Goal: Entertainment & Leisure: Browse casually

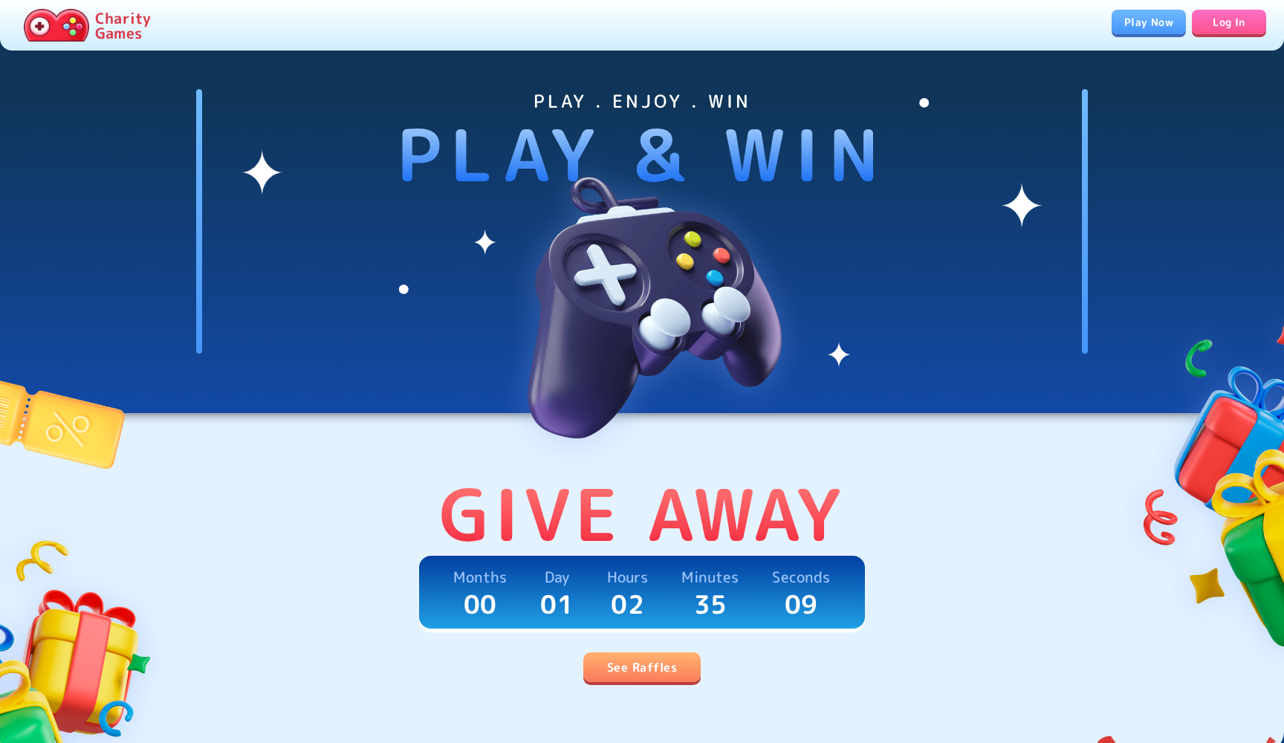
click at [1126, 27] on link "Play Now" at bounding box center [1149, 22] width 74 height 25
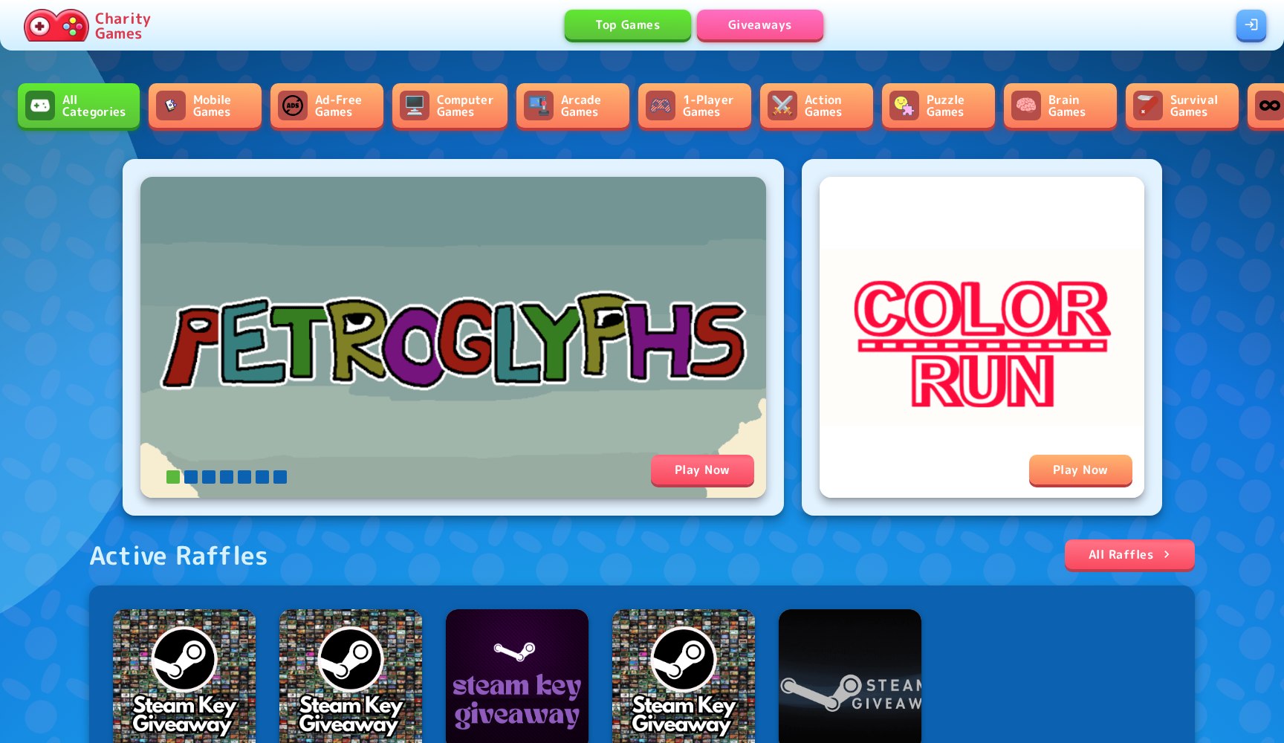
click at [465, 108] on link "Computer Games" at bounding box center [449, 105] width 115 height 45
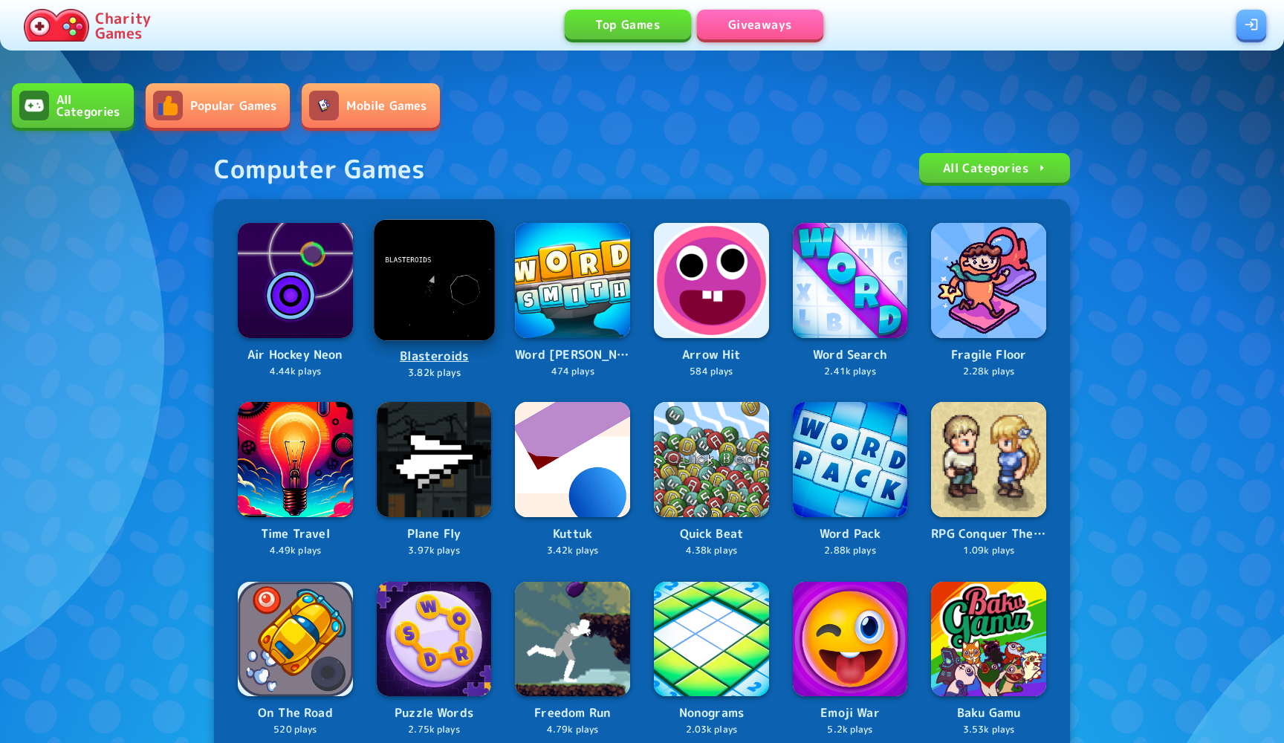
click at [427, 297] on img at bounding box center [434, 279] width 120 height 120
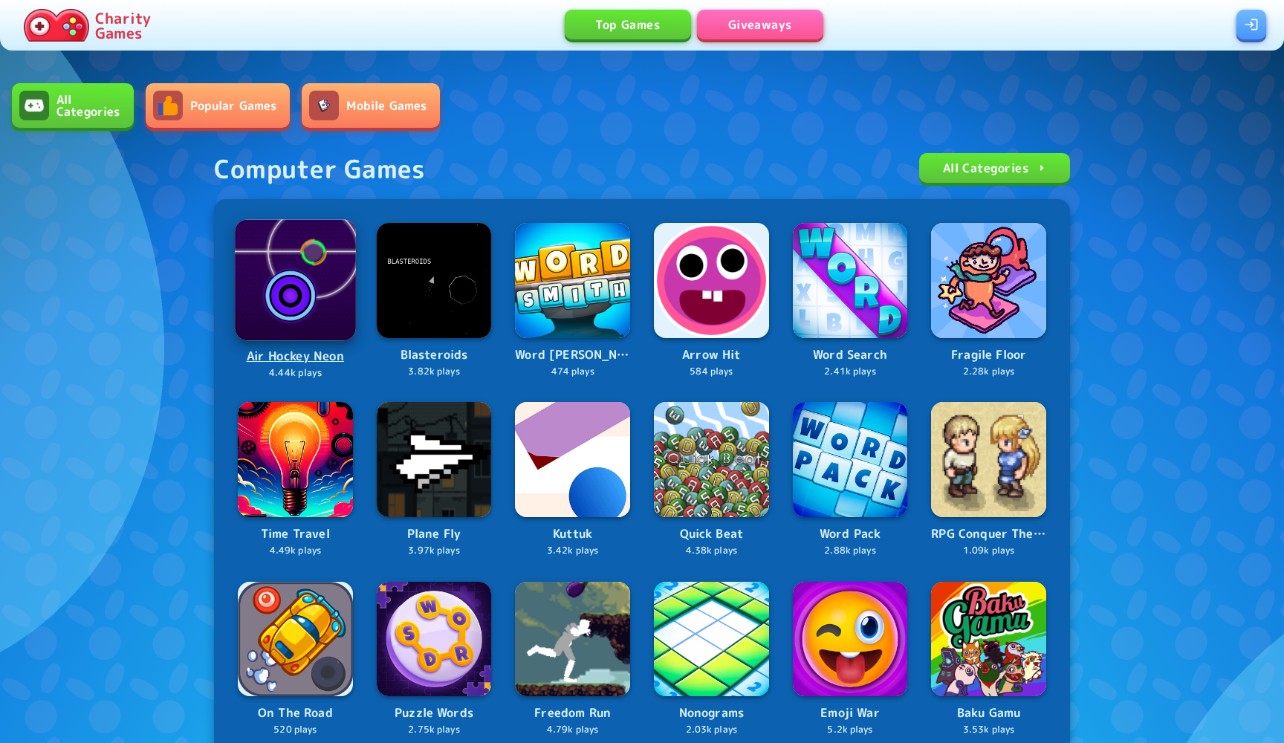
click at [261, 312] on img at bounding box center [295, 279] width 120 height 120
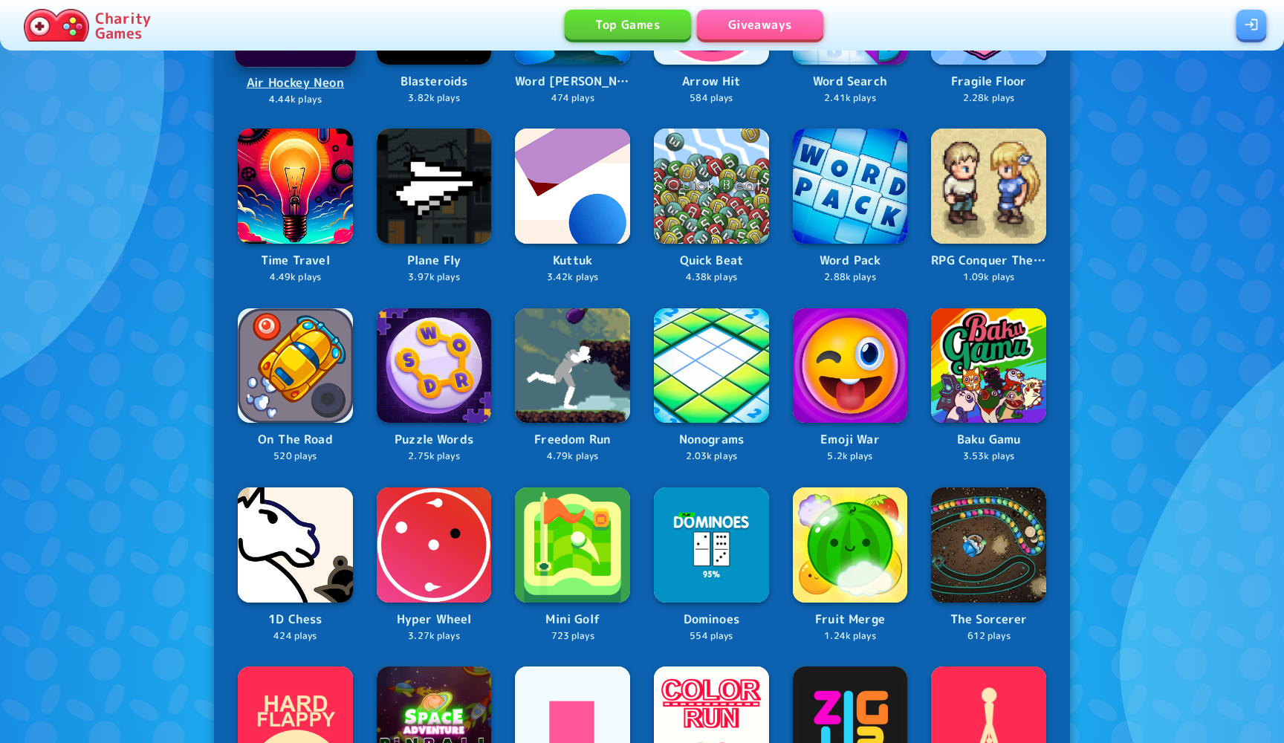
scroll to position [275, 0]
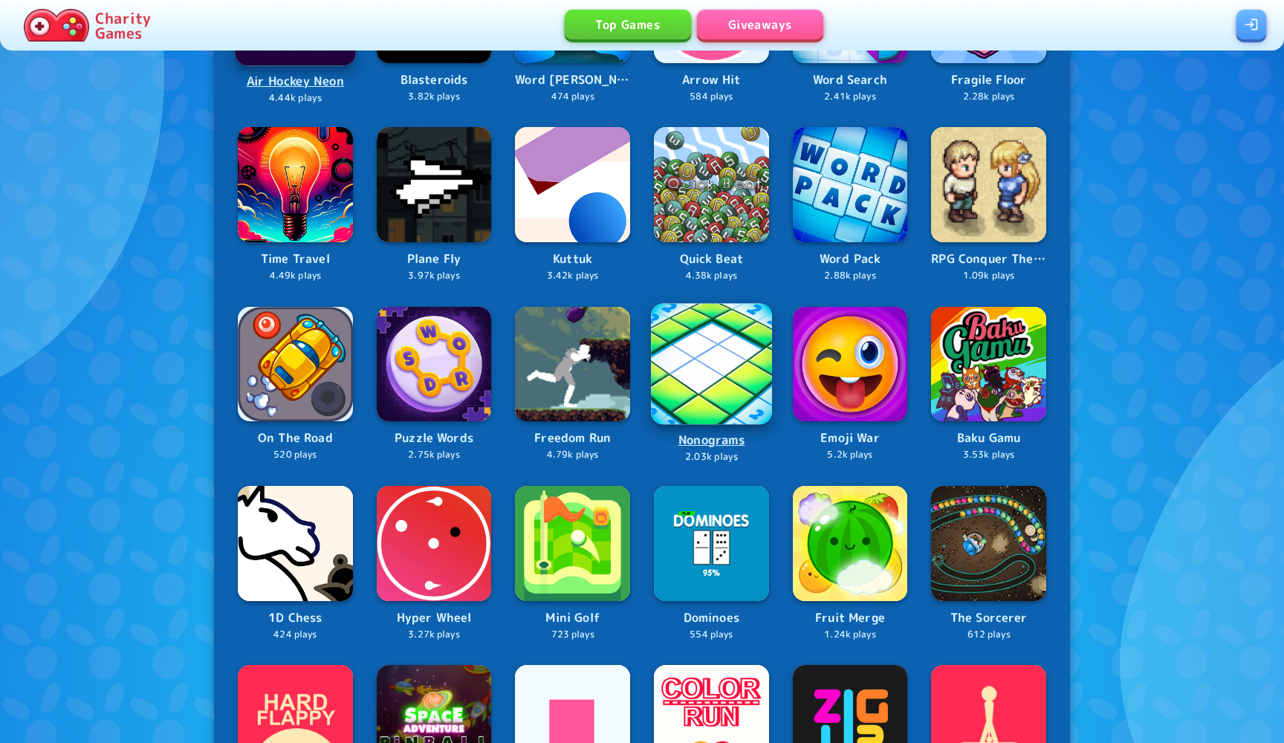
click at [733, 378] on img at bounding box center [711, 363] width 121 height 121
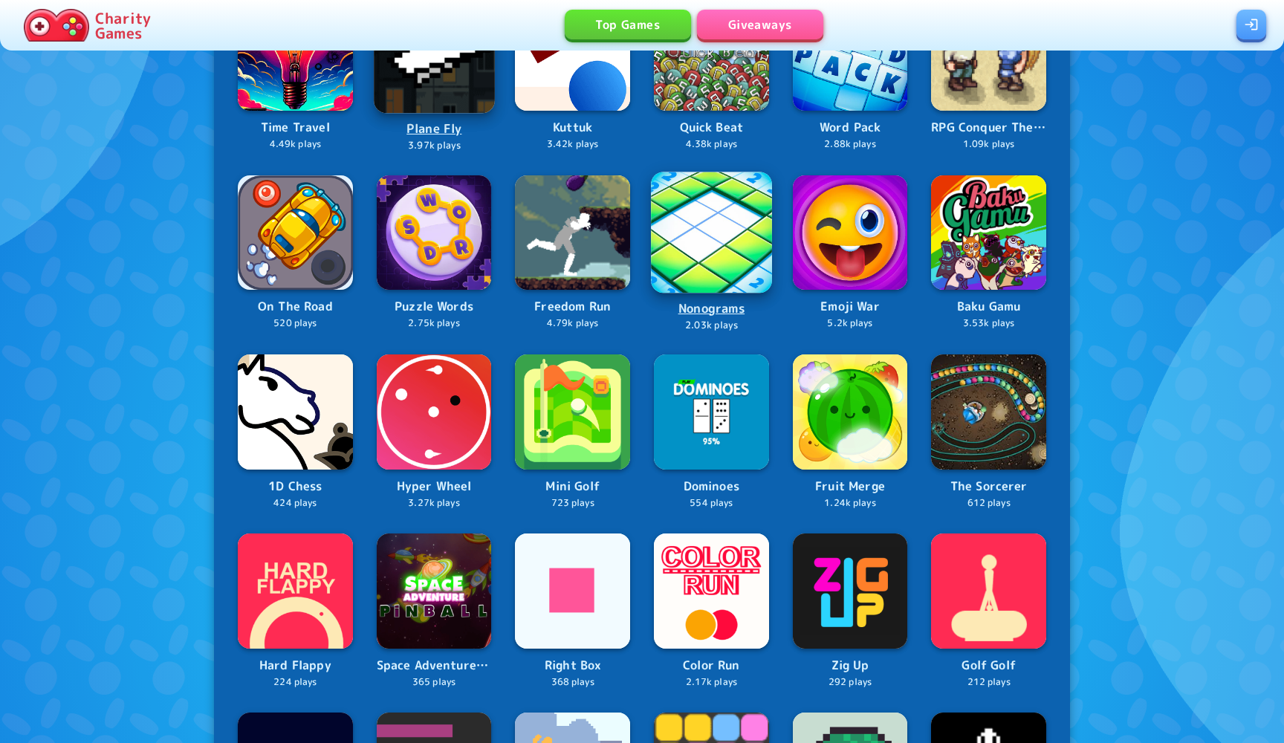
scroll to position [448, 0]
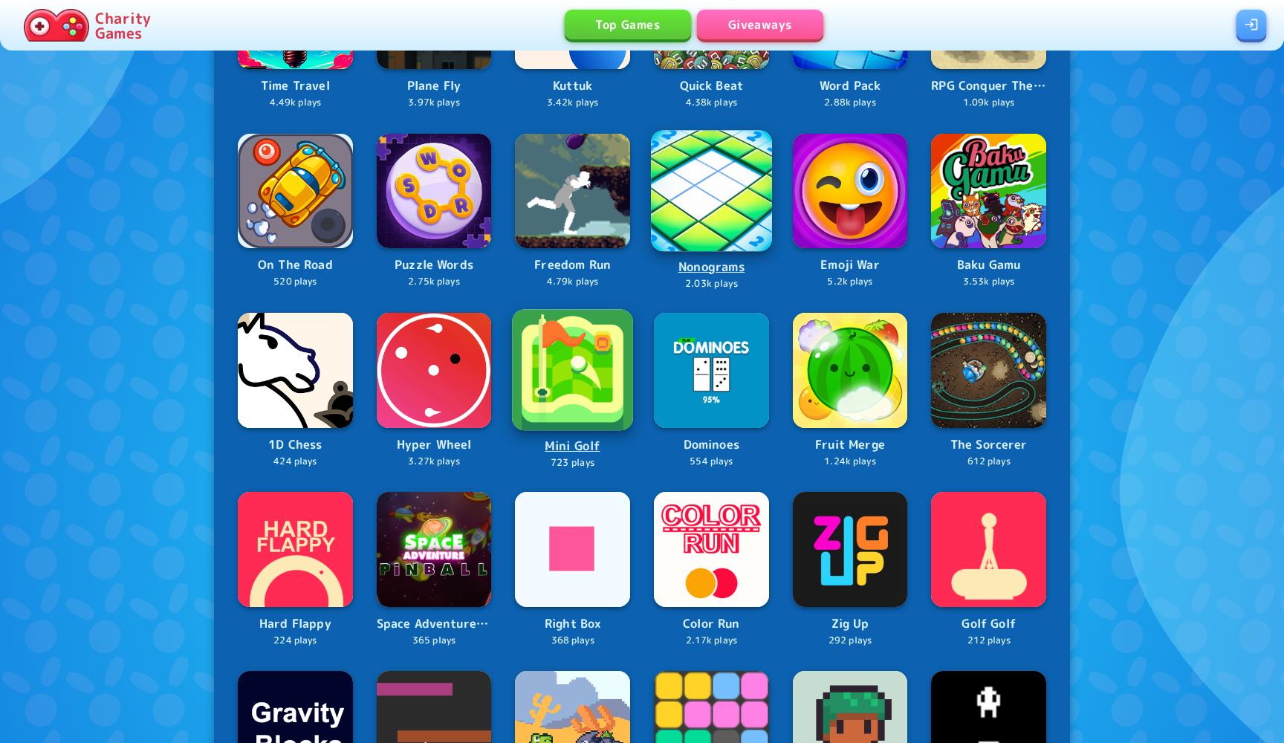
click at [579, 389] on img at bounding box center [572, 369] width 121 height 121
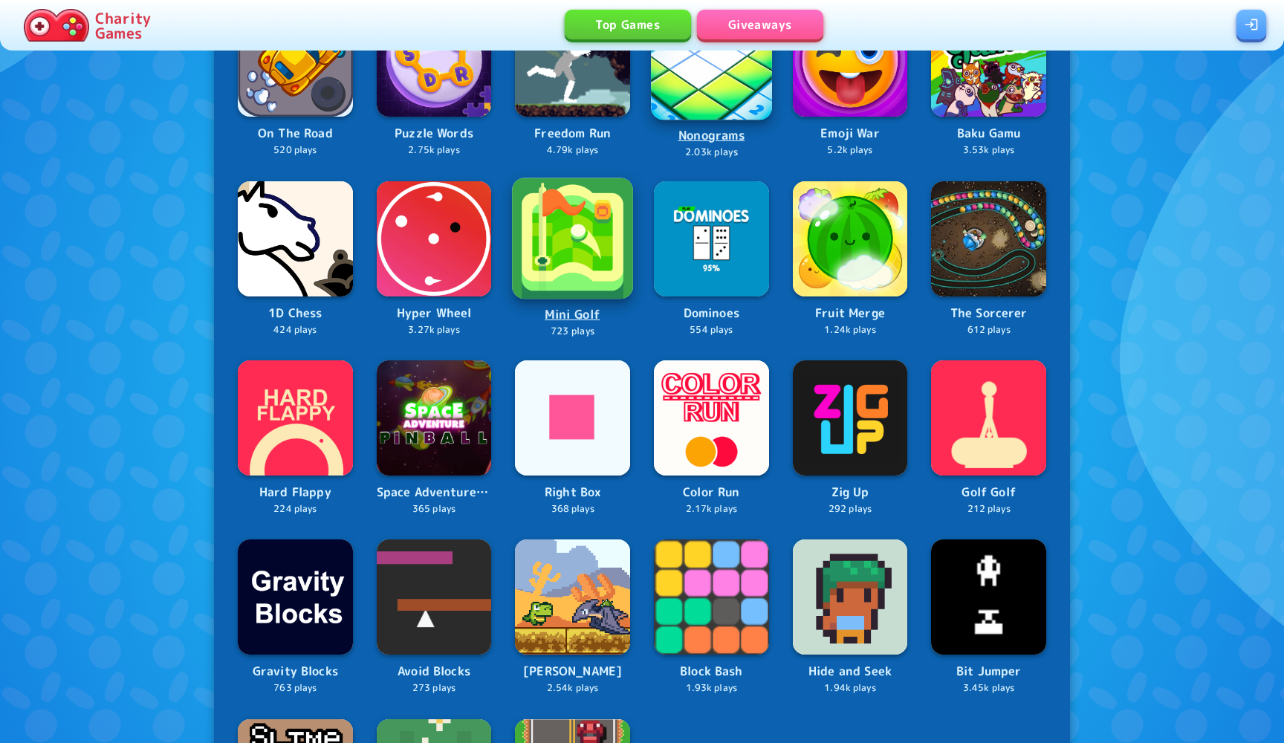
scroll to position [638, 0]
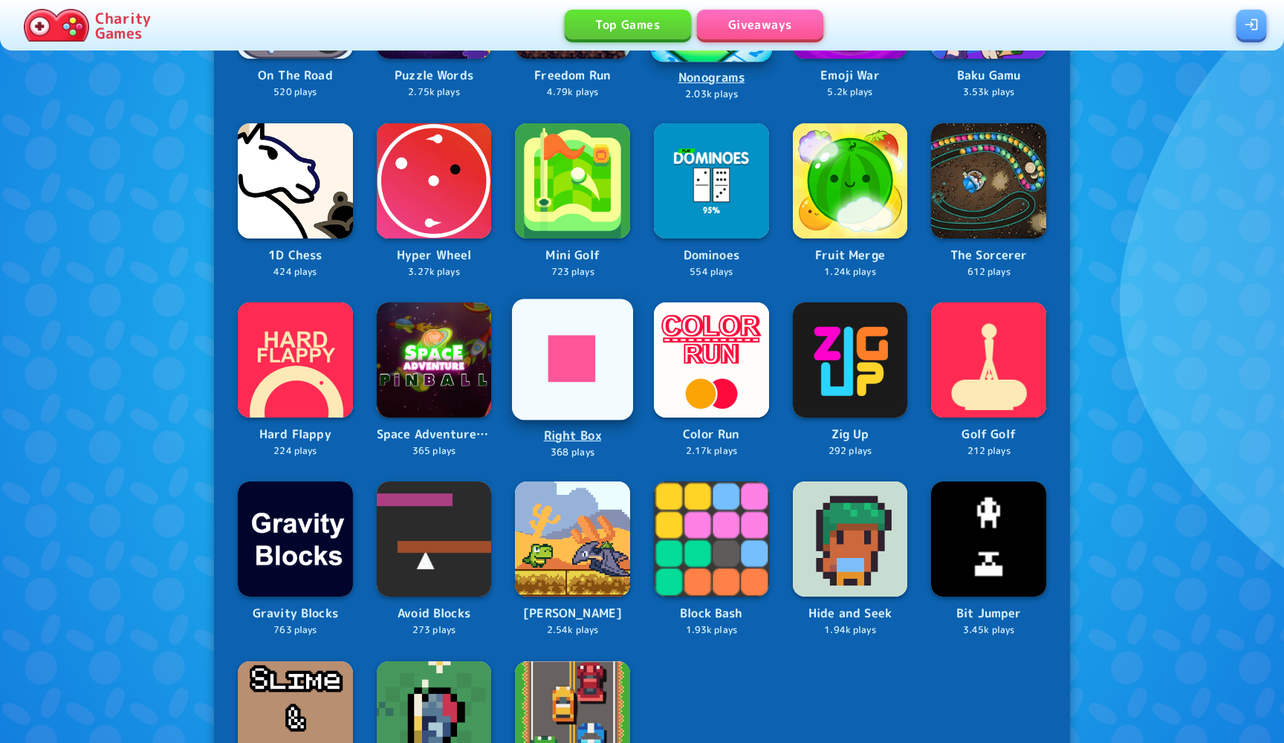
click at [595, 381] on img at bounding box center [572, 359] width 121 height 121
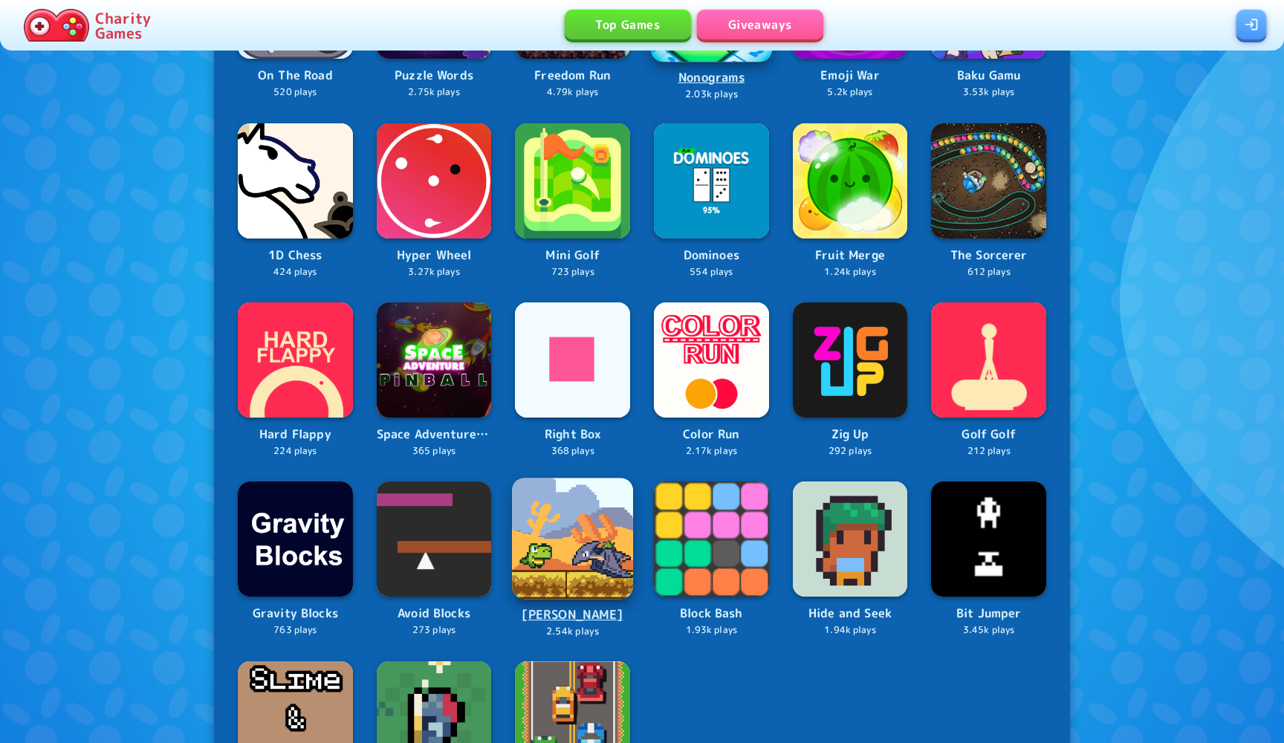
click at [603, 562] on img at bounding box center [572, 539] width 121 height 121
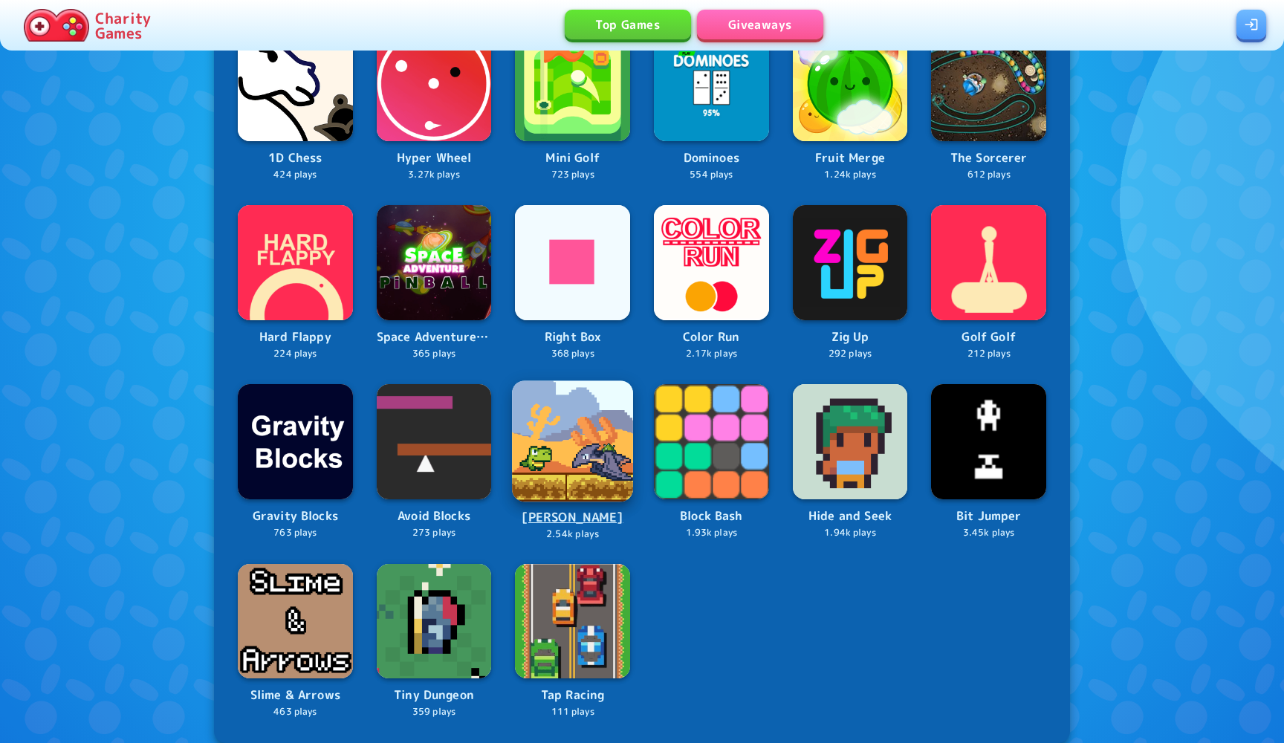
scroll to position [736, 0]
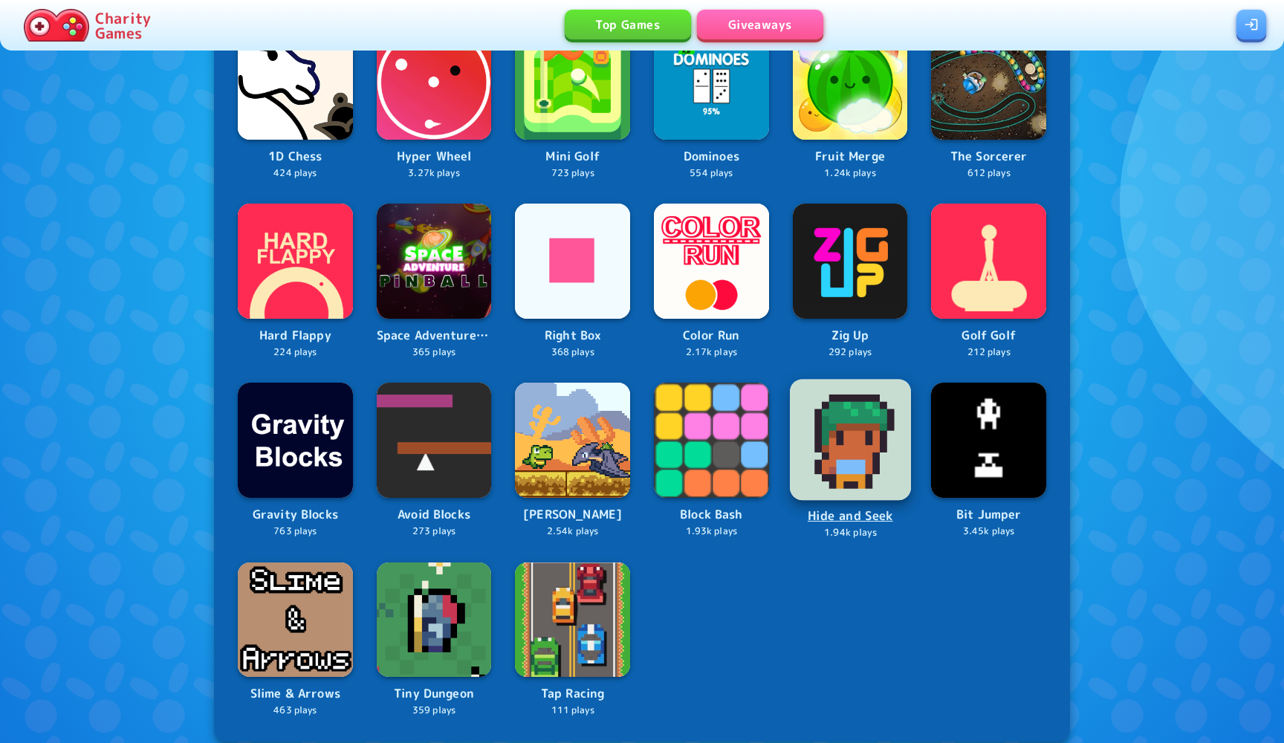
click at [849, 470] on img at bounding box center [850, 440] width 121 height 121
click at [556, 647] on img at bounding box center [572, 619] width 121 height 121
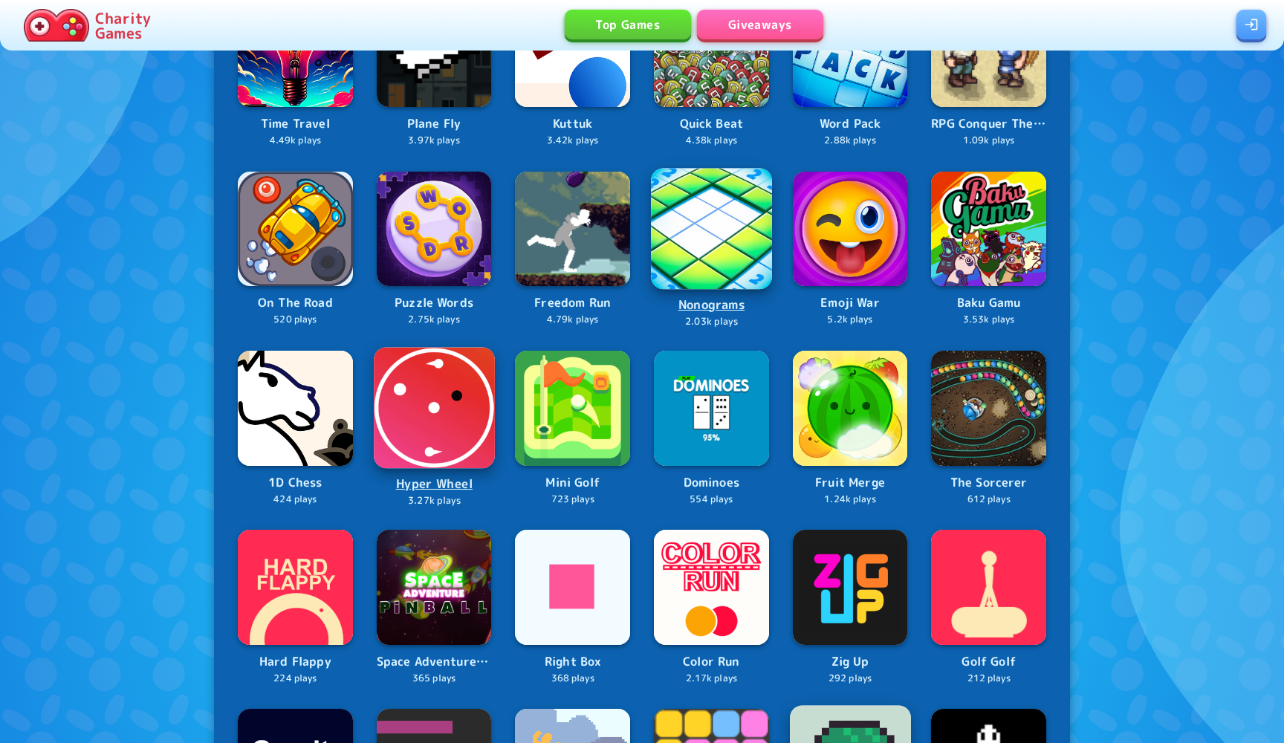
scroll to position [412, 0]
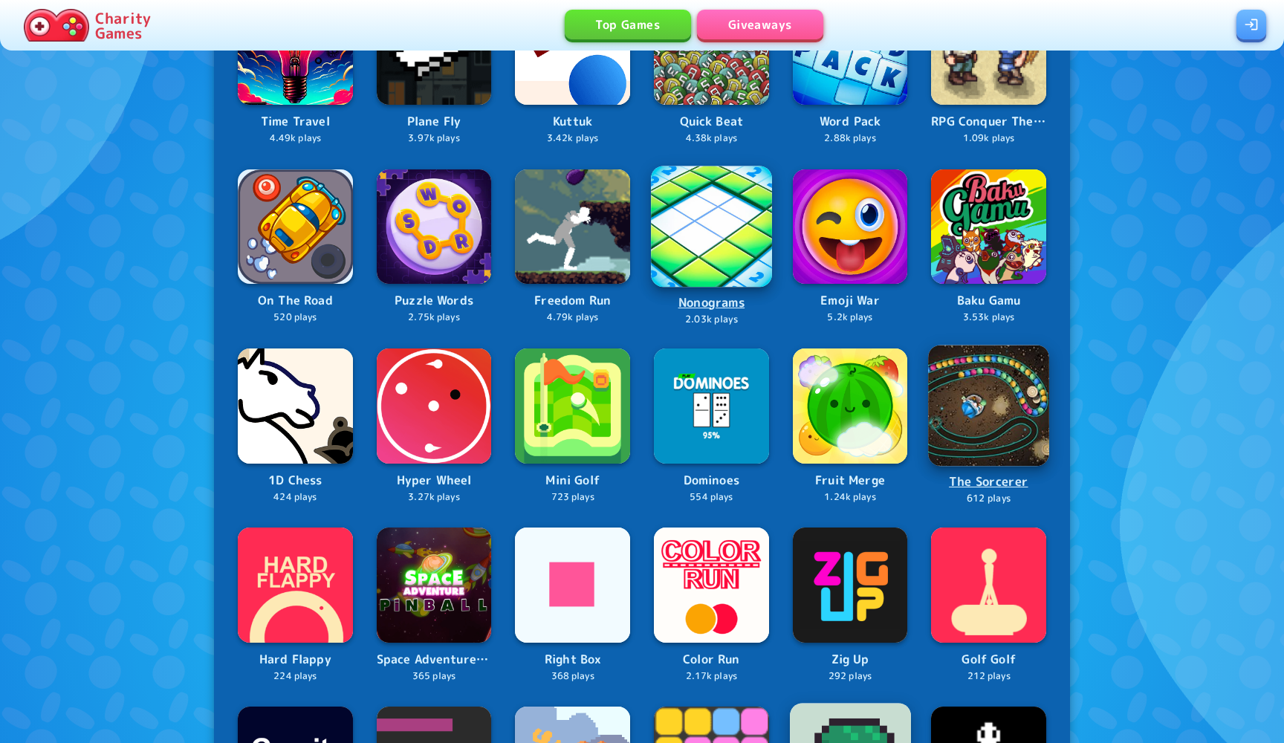
click at [1001, 401] on img at bounding box center [988, 405] width 121 height 121
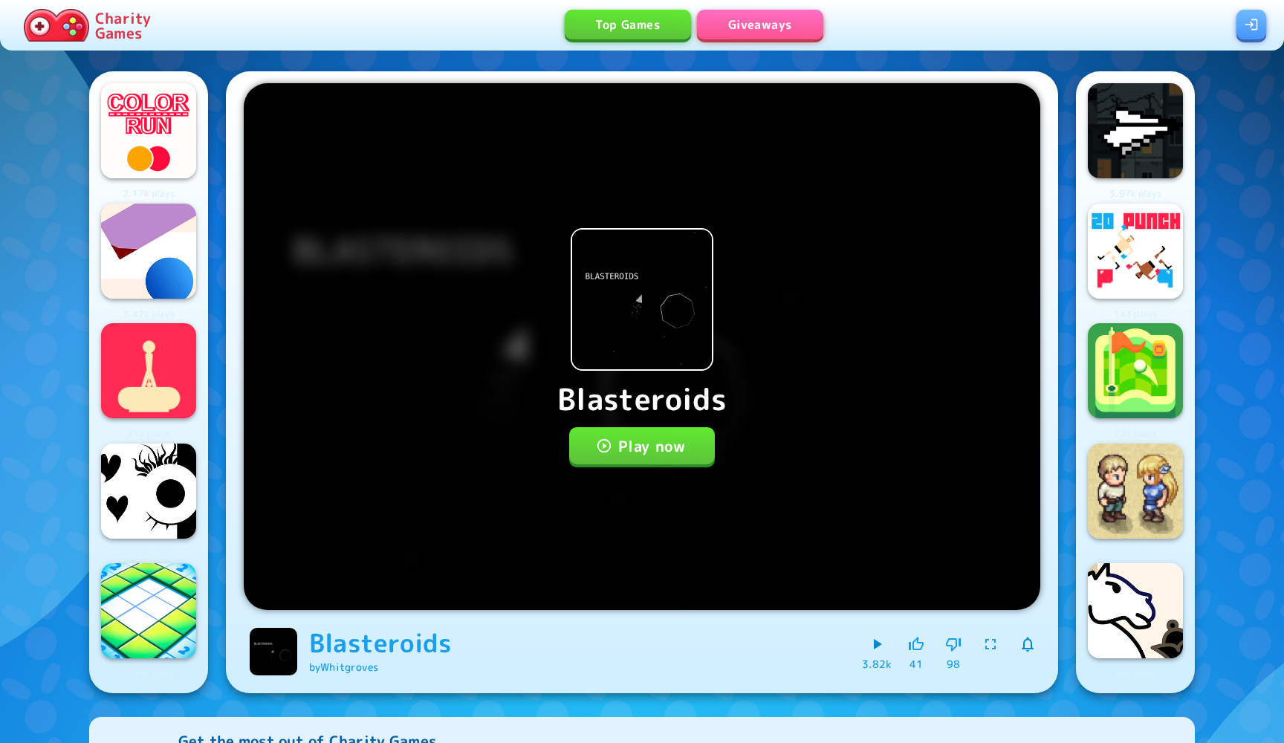
click at [614, 442] on button "Play now" at bounding box center [642, 445] width 146 height 37
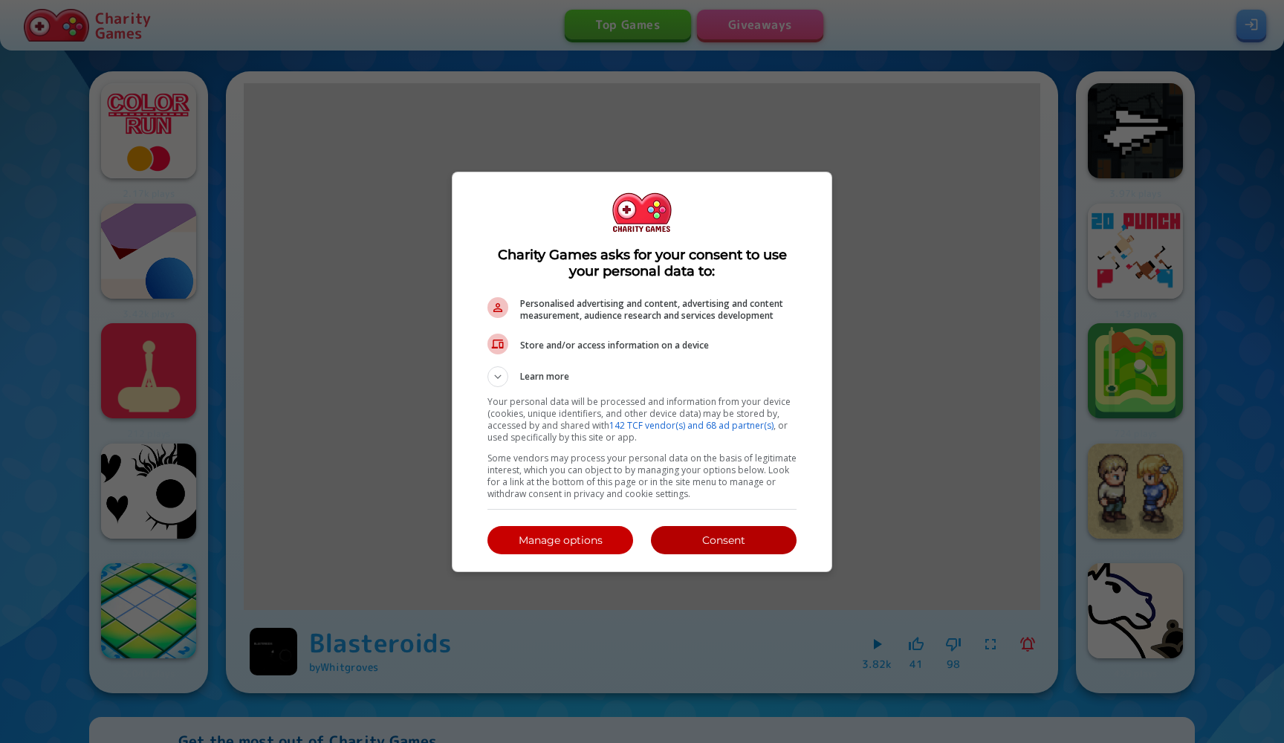
click at [679, 542] on p "Consent" at bounding box center [724, 540] width 146 height 15
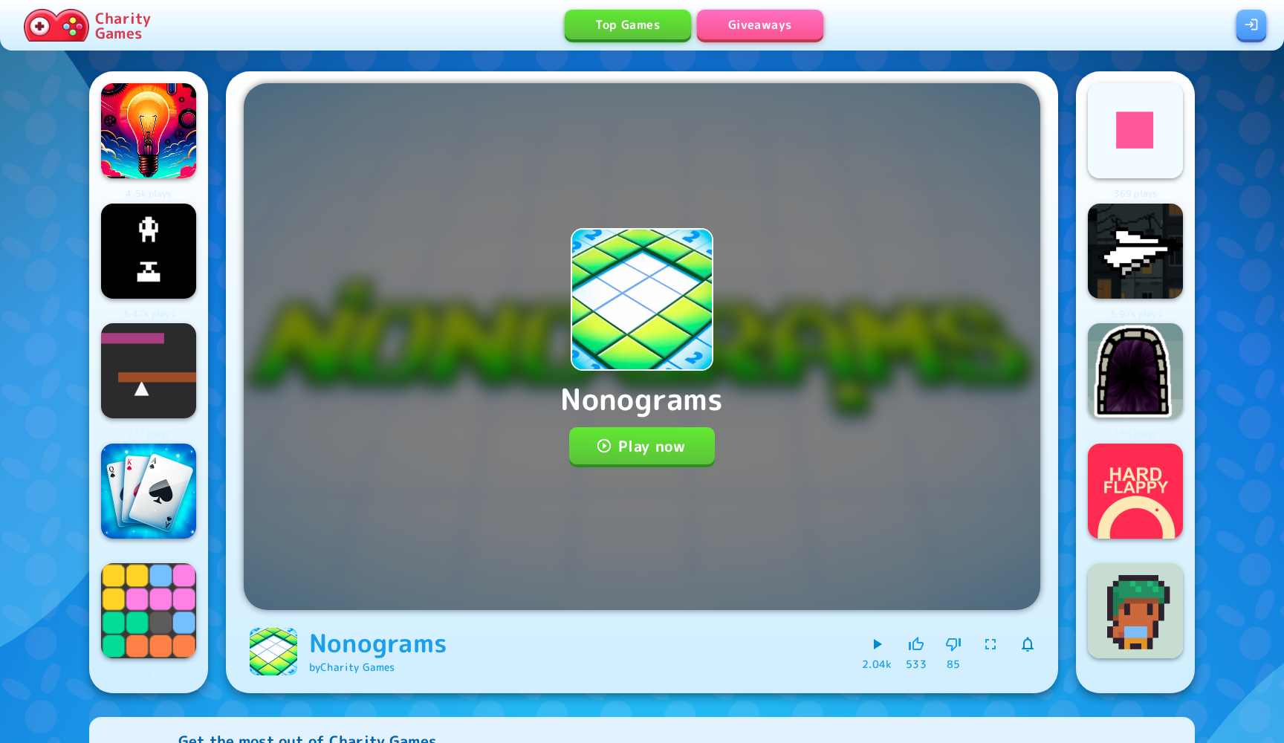
click at [657, 461] on button "Play now" at bounding box center [642, 445] width 146 height 37
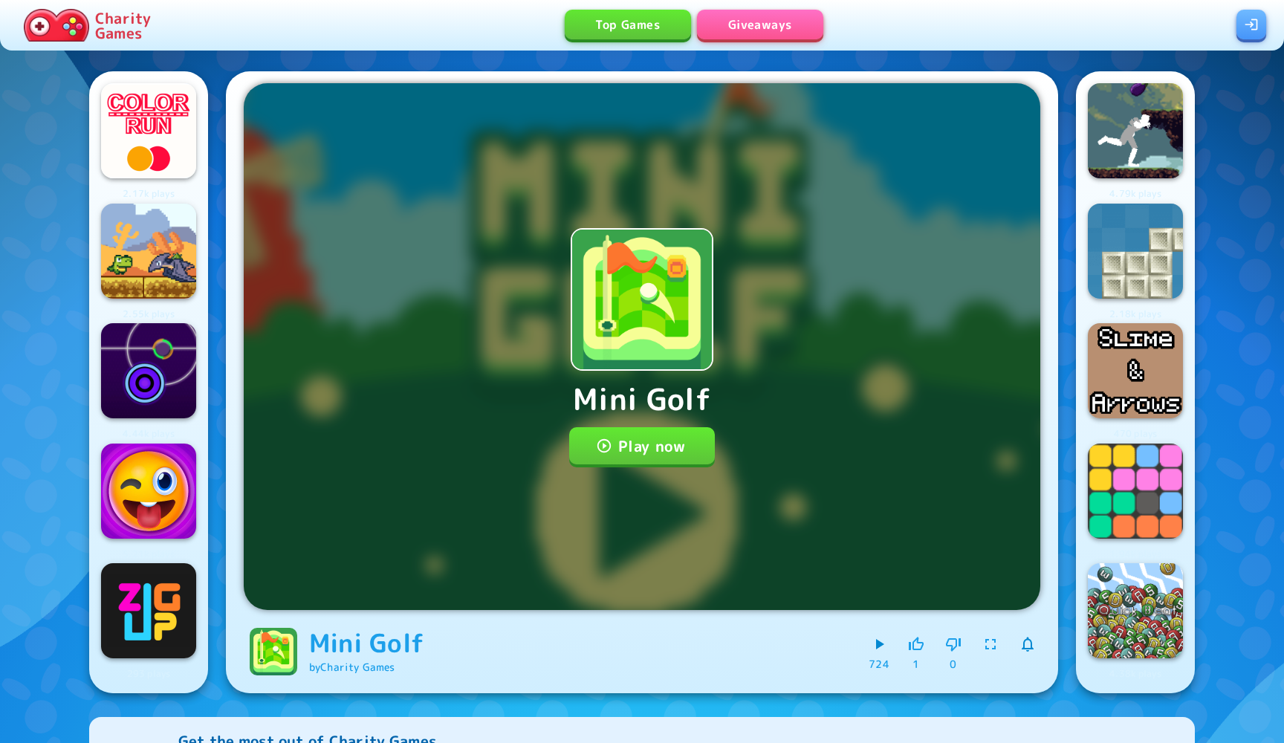
click at [632, 440] on button "Play now" at bounding box center [642, 445] width 146 height 37
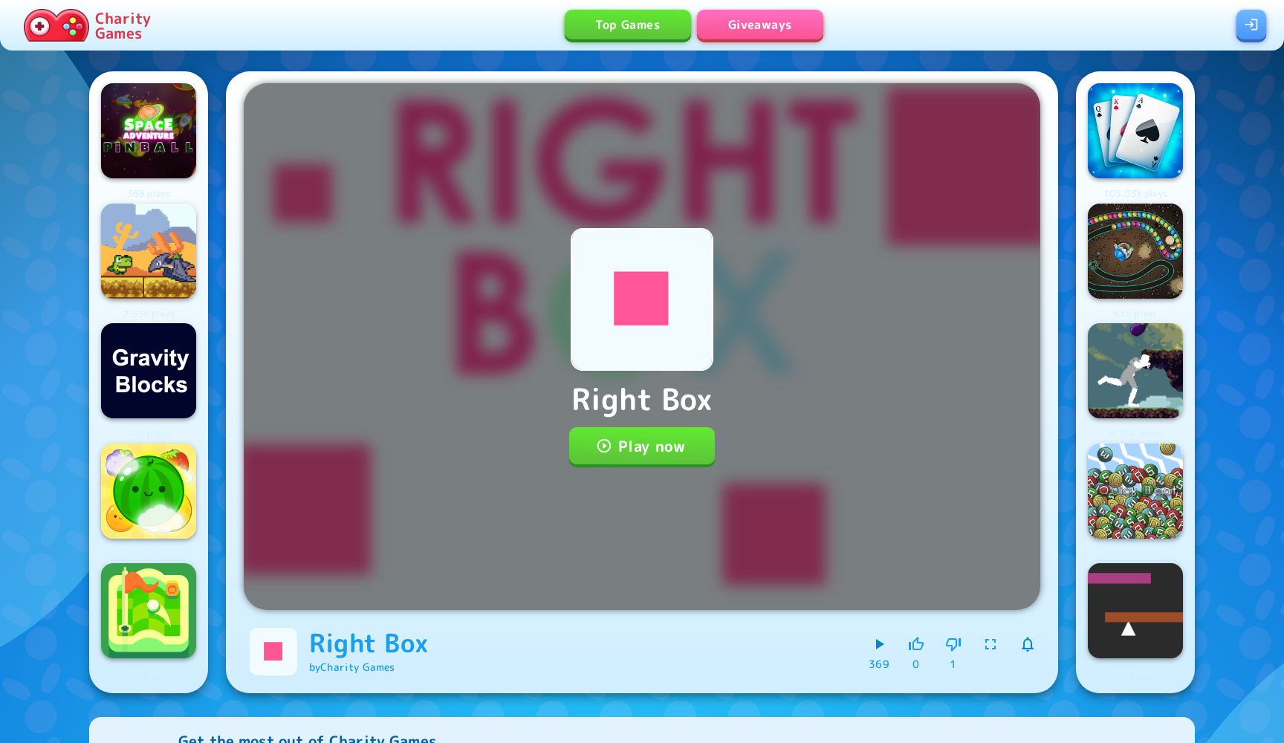
click at [641, 452] on button "Play now" at bounding box center [642, 445] width 146 height 37
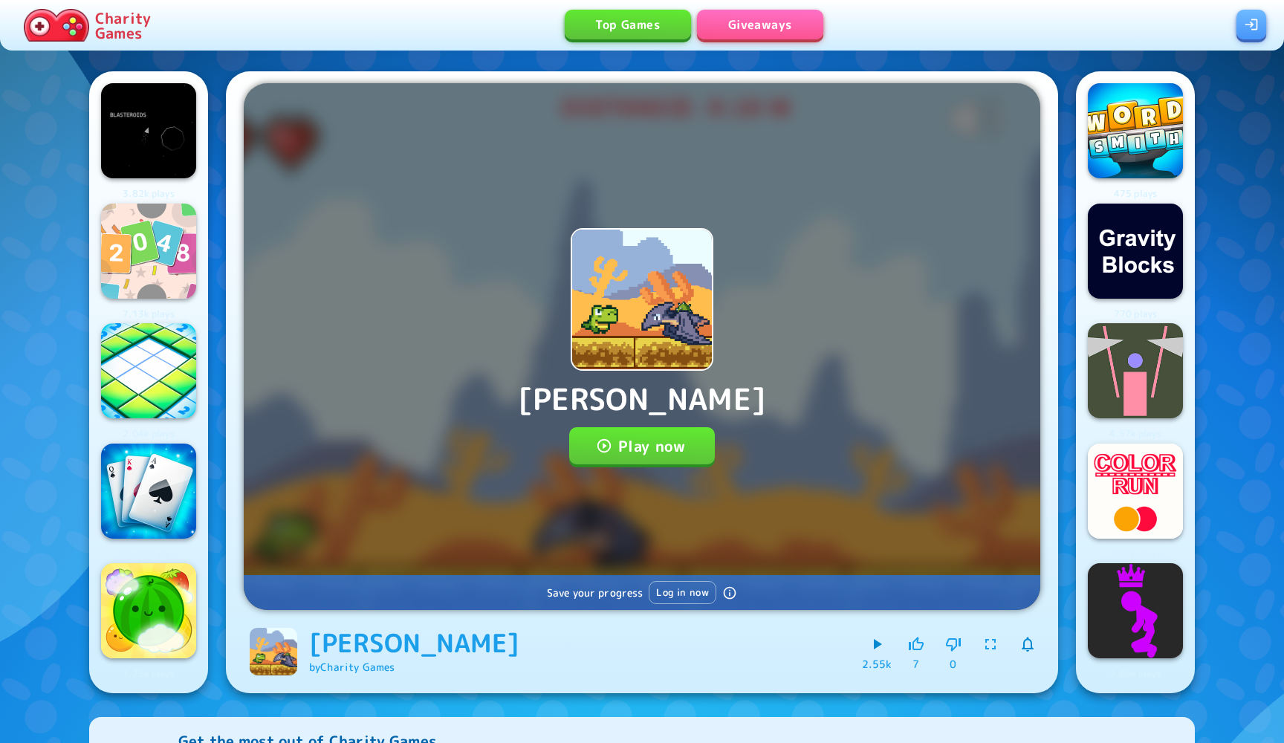
click at [649, 442] on button "Play now" at bounding box center [642, 445] width 146 height 37
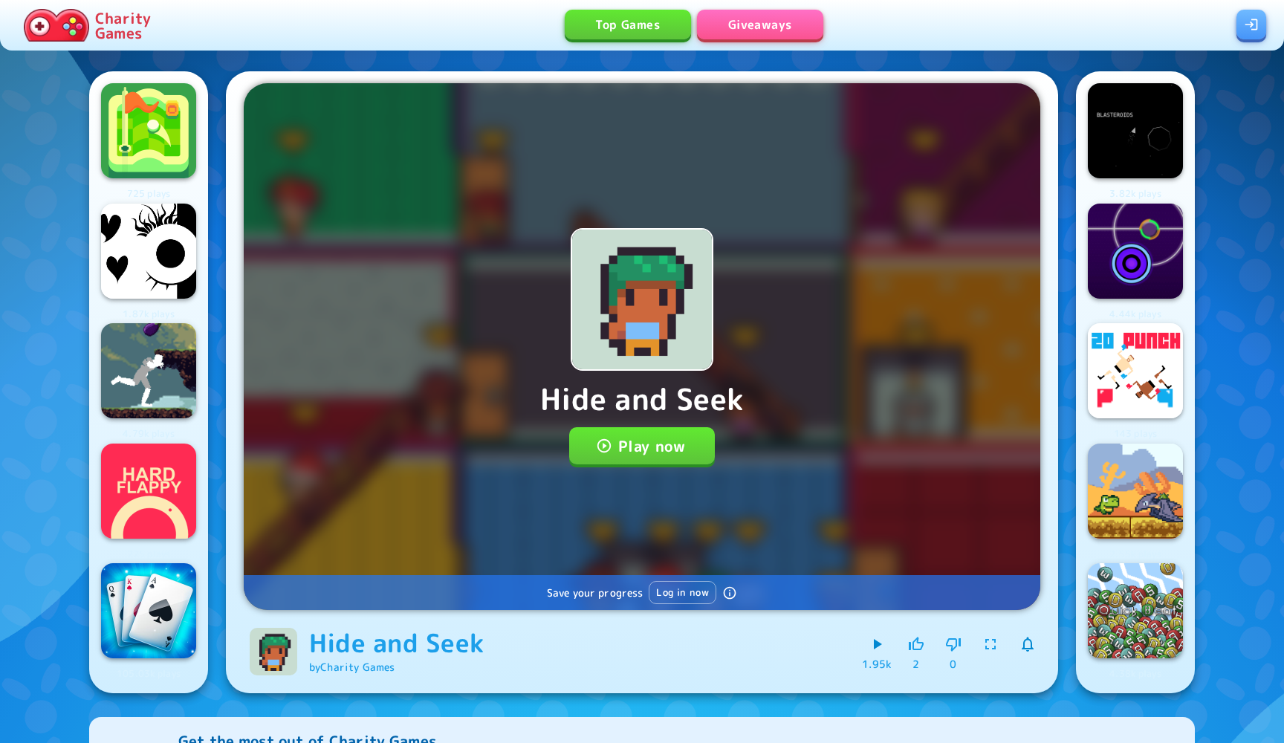
click at [646, 431] on button "Play now" at bounding box center [642, 445] width 146 height 37
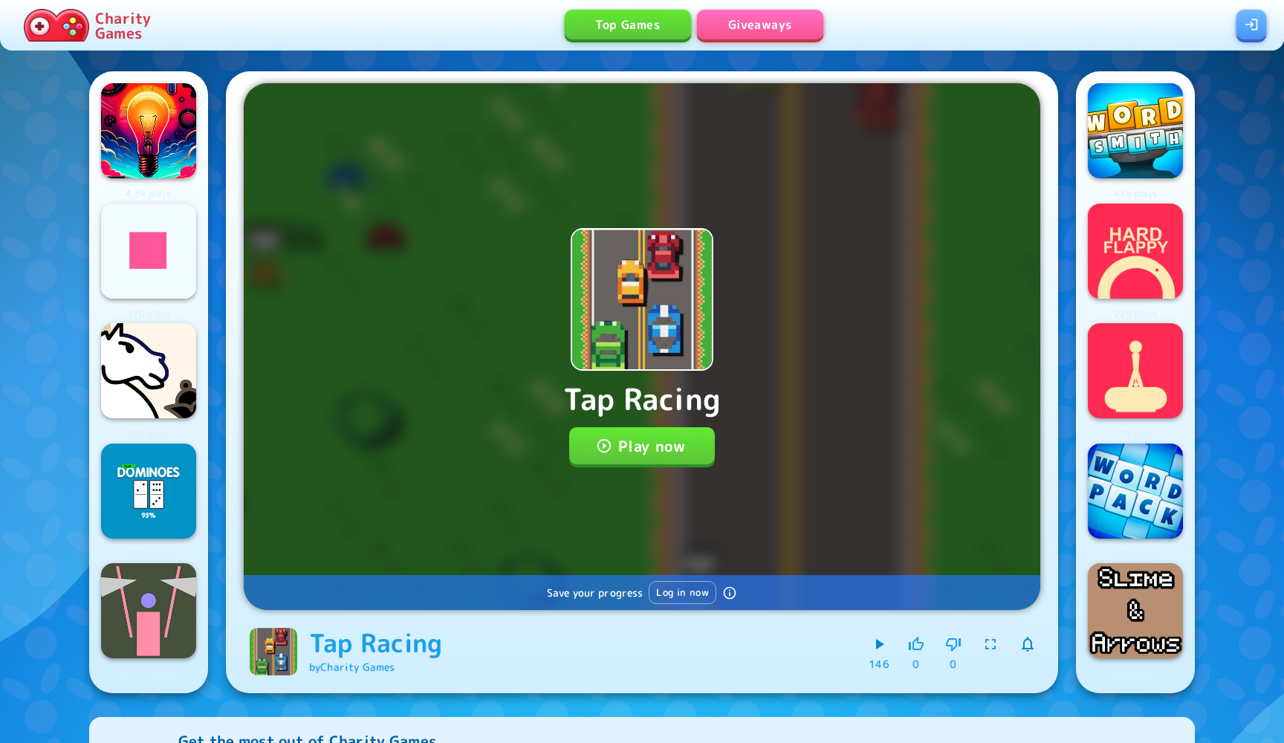
click at [592, 422] on div "Tap Racing Play now Save your progress Log in now" at bounding box center [642, 346] width 797 height 527
click at [592, 439] on button "Play now" at bounding box center [642, 445] width 146 height 37
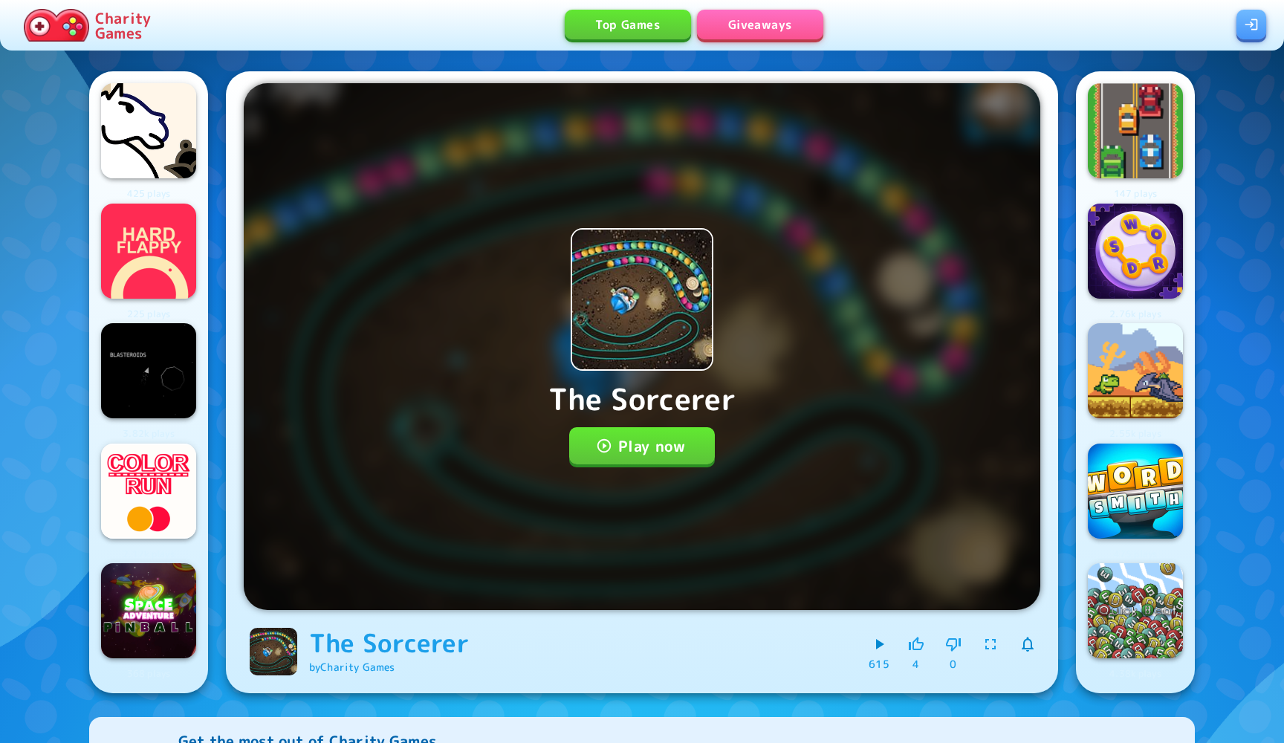
click at [681, 444] on button "Play now" at bounding box center [642, 445] width 146 height 37
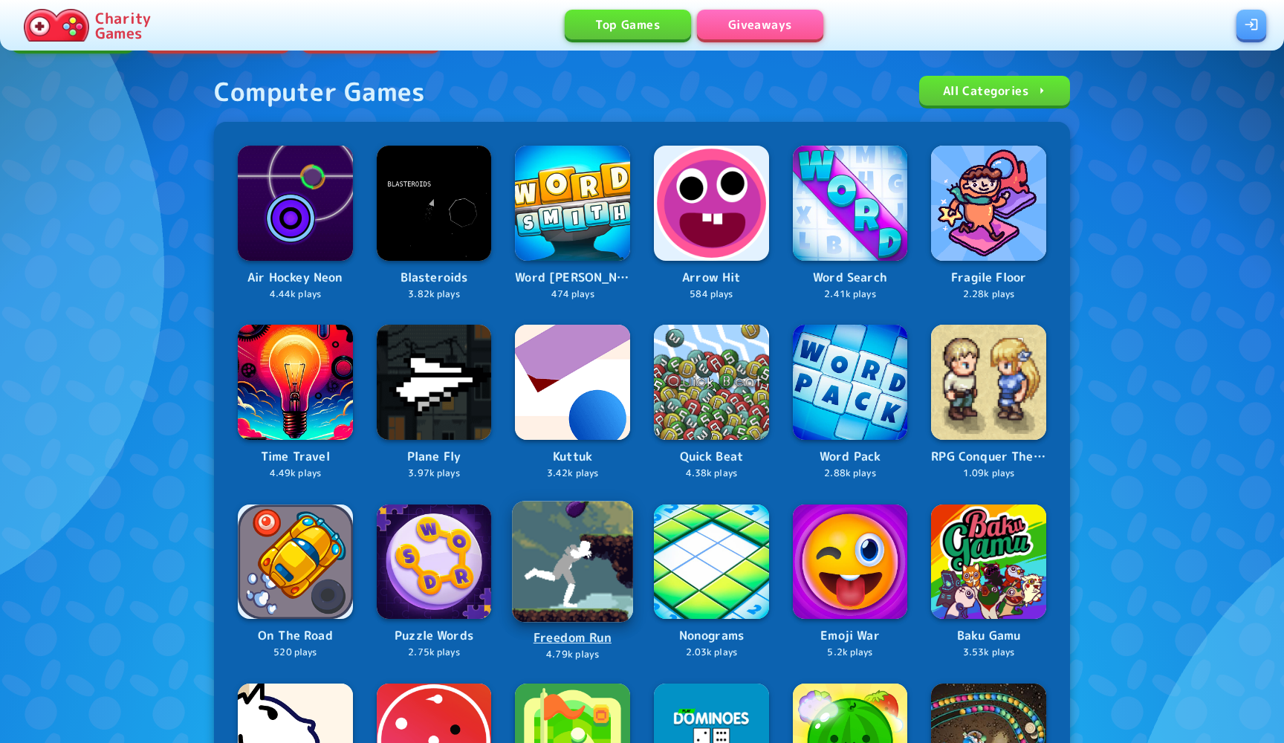
scroll to position [74, 0]
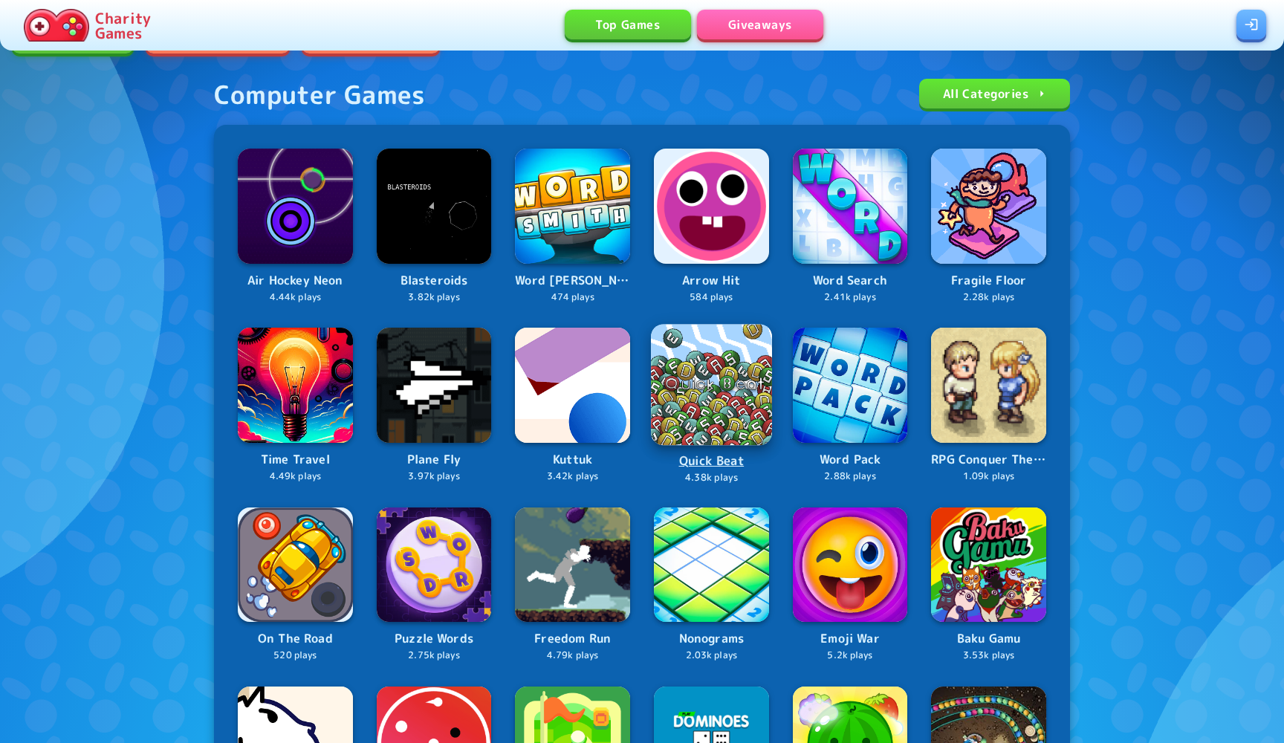
click at [685, 398] on img at bounding box center [711, 385] width 121 height 121
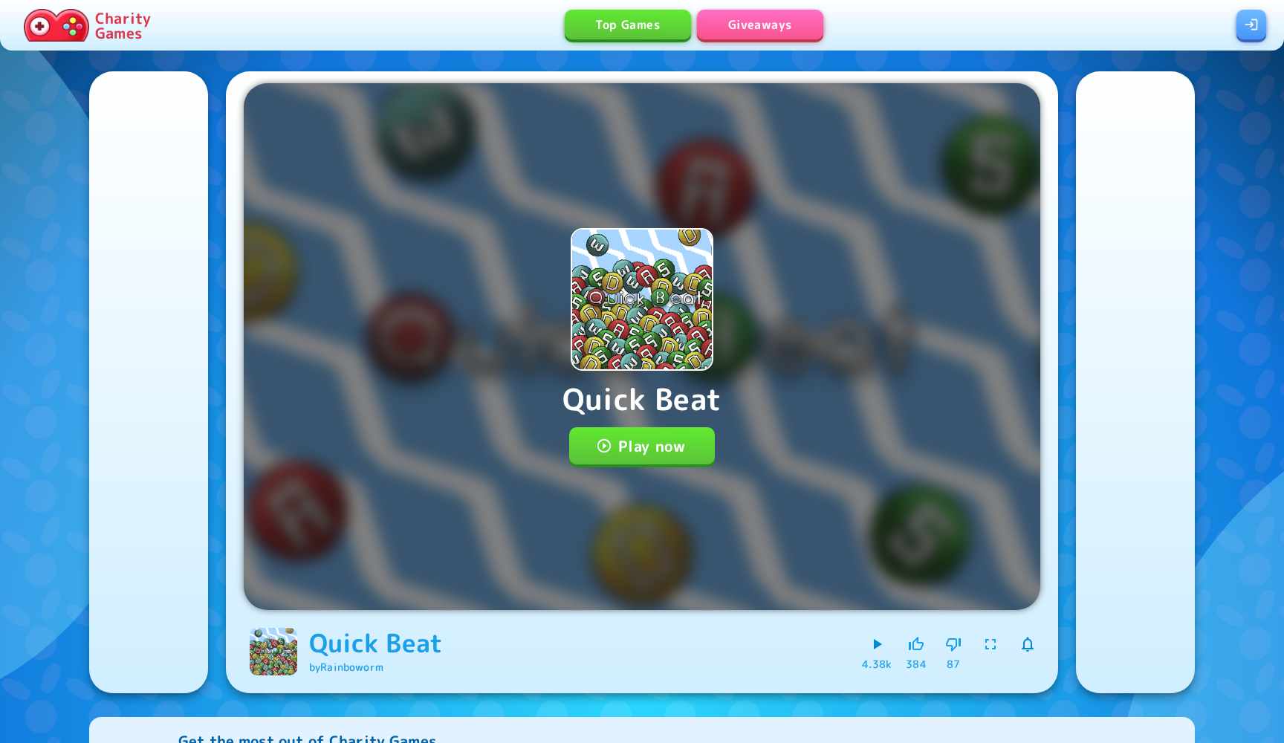
click at [586, 441] on button "Play now" at bounding box center [642, 445] width 146 height 37
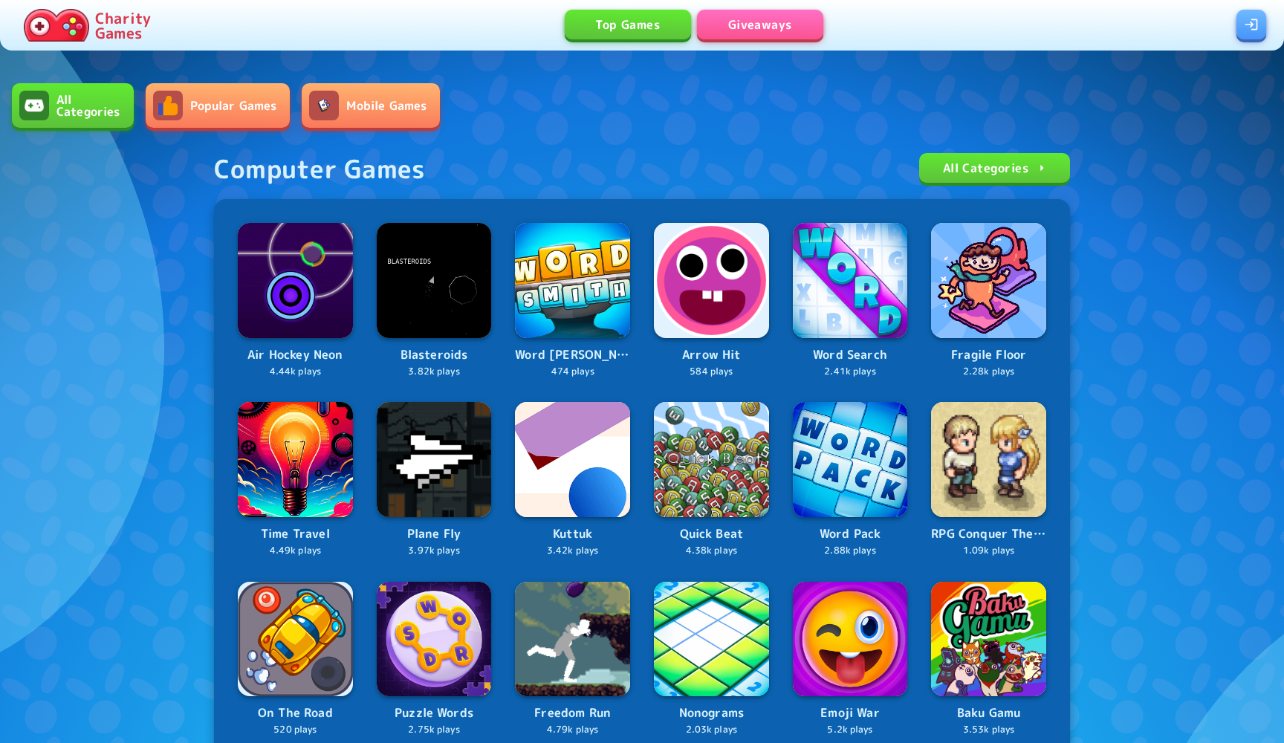
scroll to position [74, 0]
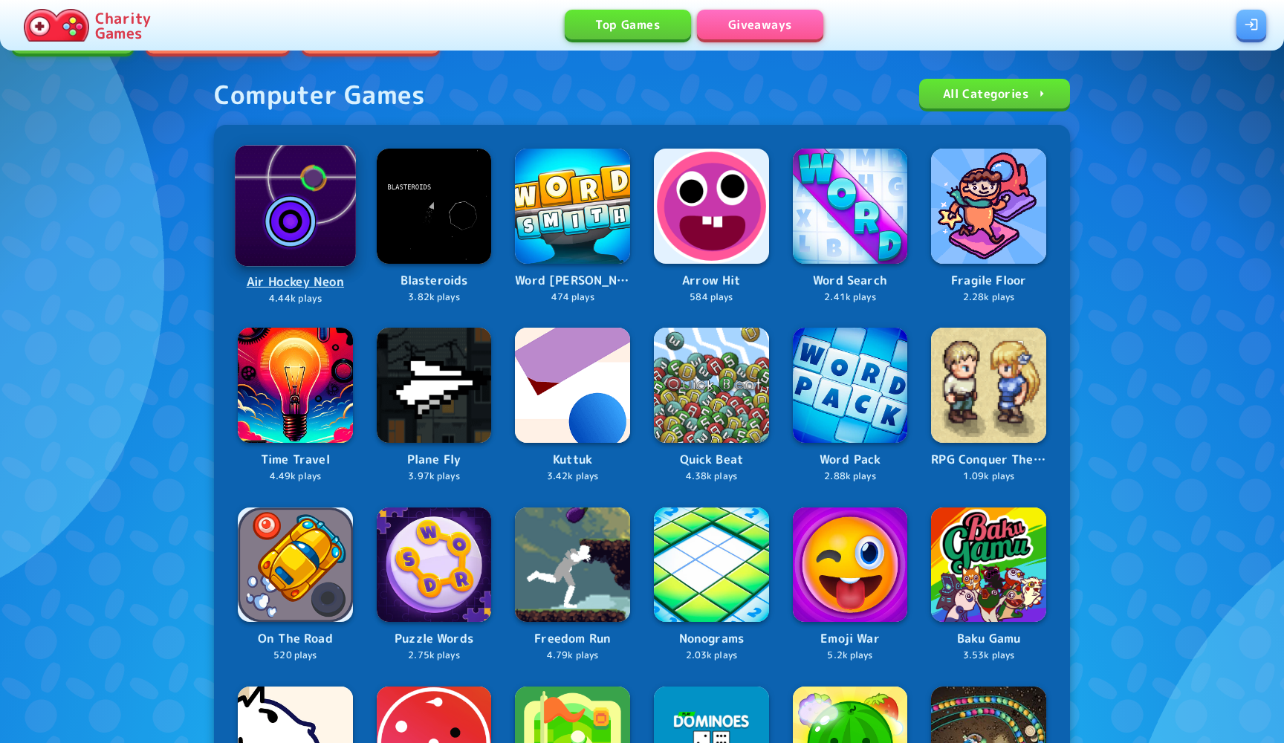
click at [286, 241] on img at bounding box center [295, 205] width 120 height 120
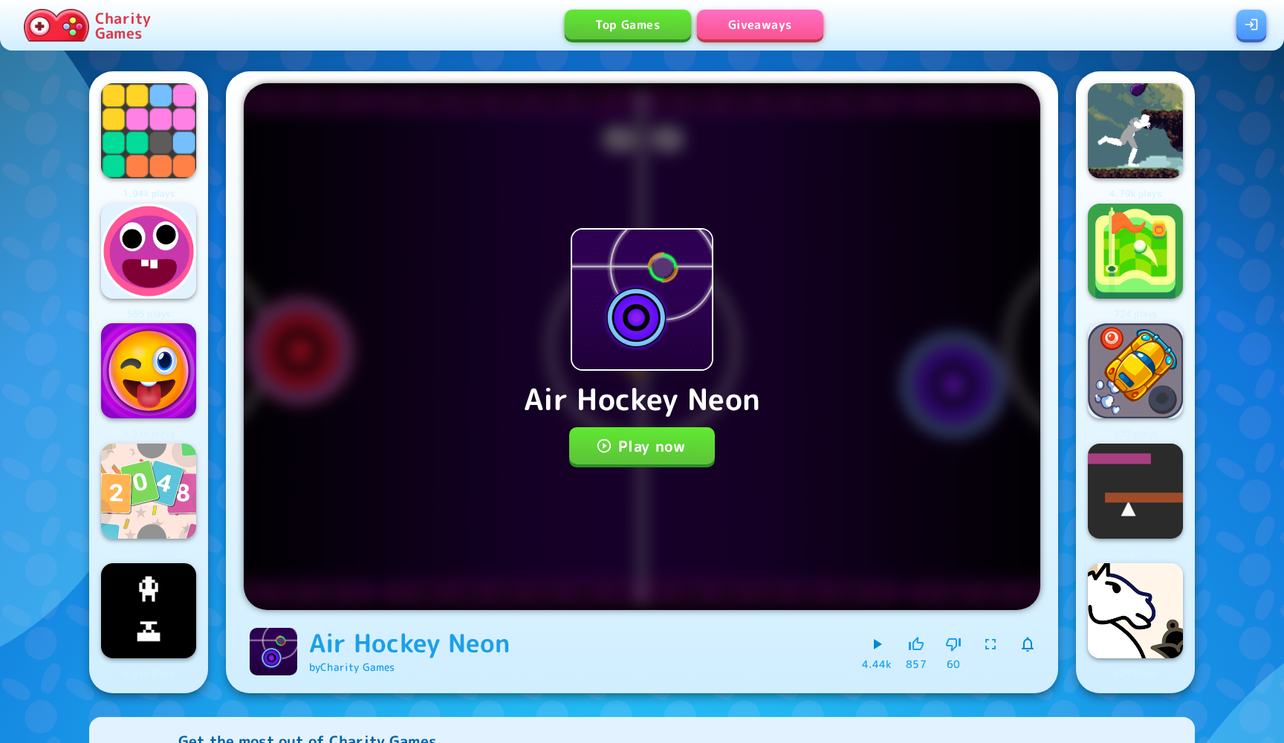
click at [611, 432] on button "Play now" at bounding box center [642, 445] width 146 height 37
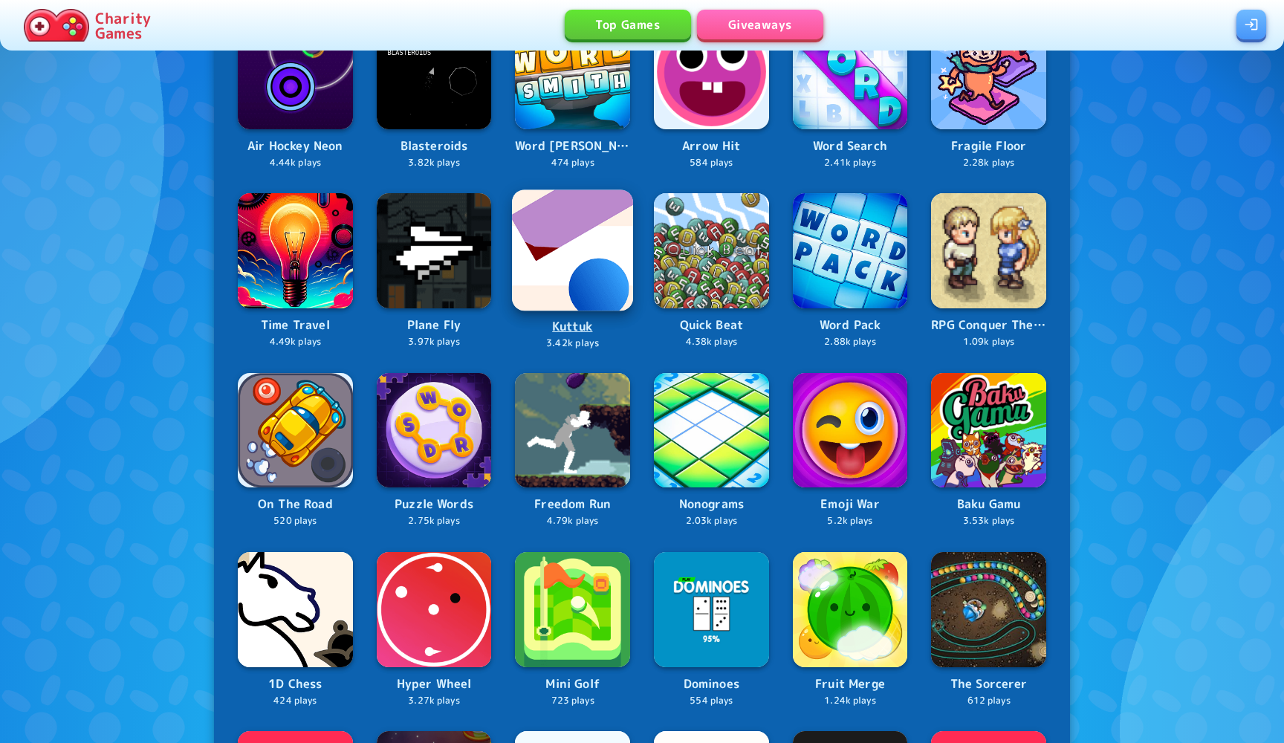
scroll to position [217, 0]
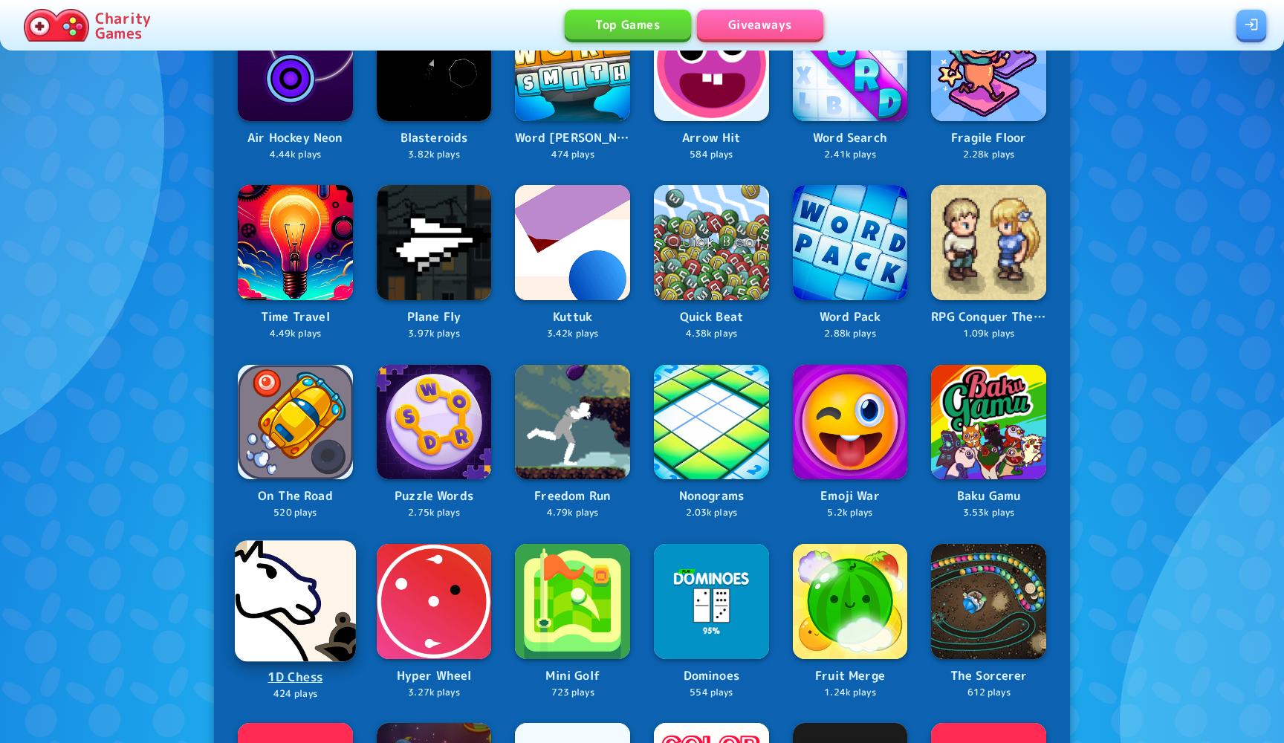
click at [322, 600] on img at bounding box center [295, 600] width 120 height 120
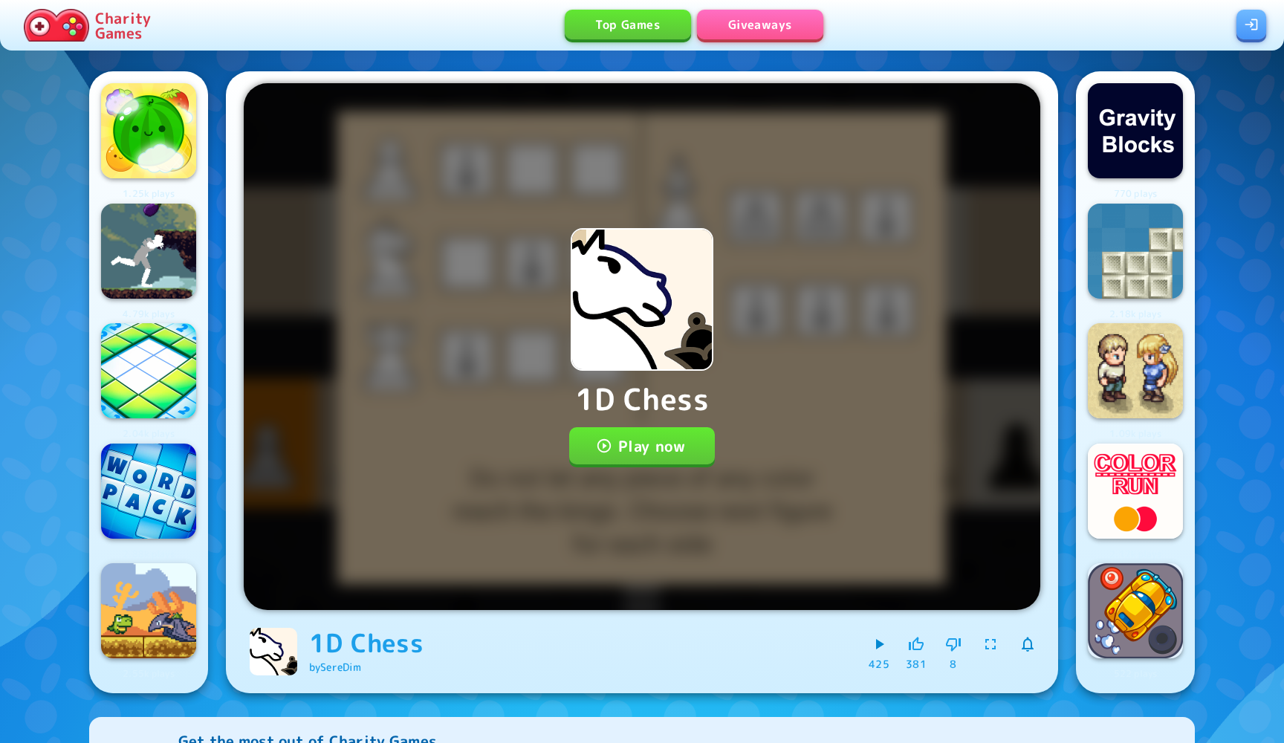
click at [603, 470] on div "1D Chess Play now" at bounding box center [642, 346] width 797 height 527
click at [594, 431] on button "Play now" at bounding box center [642, 445] width 146 height 37
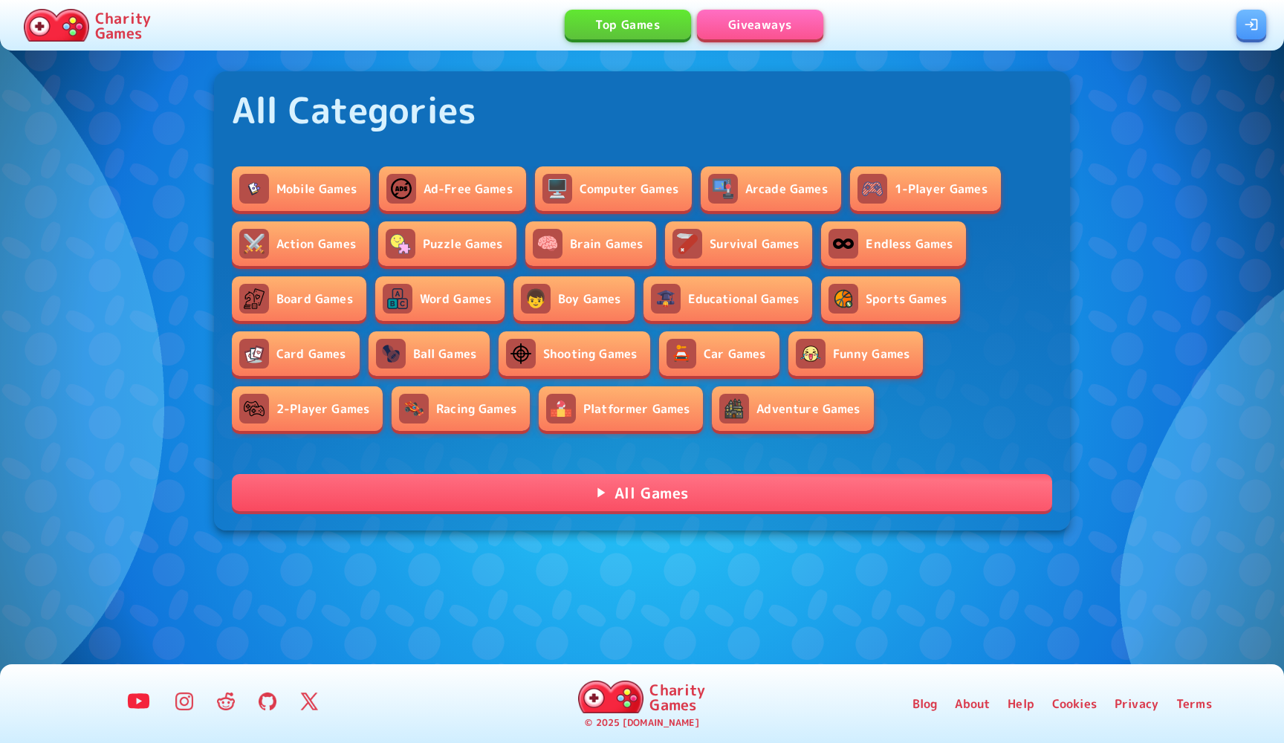
click at [78, 30] on img at bounding box center [56, 25] width 65 height 33
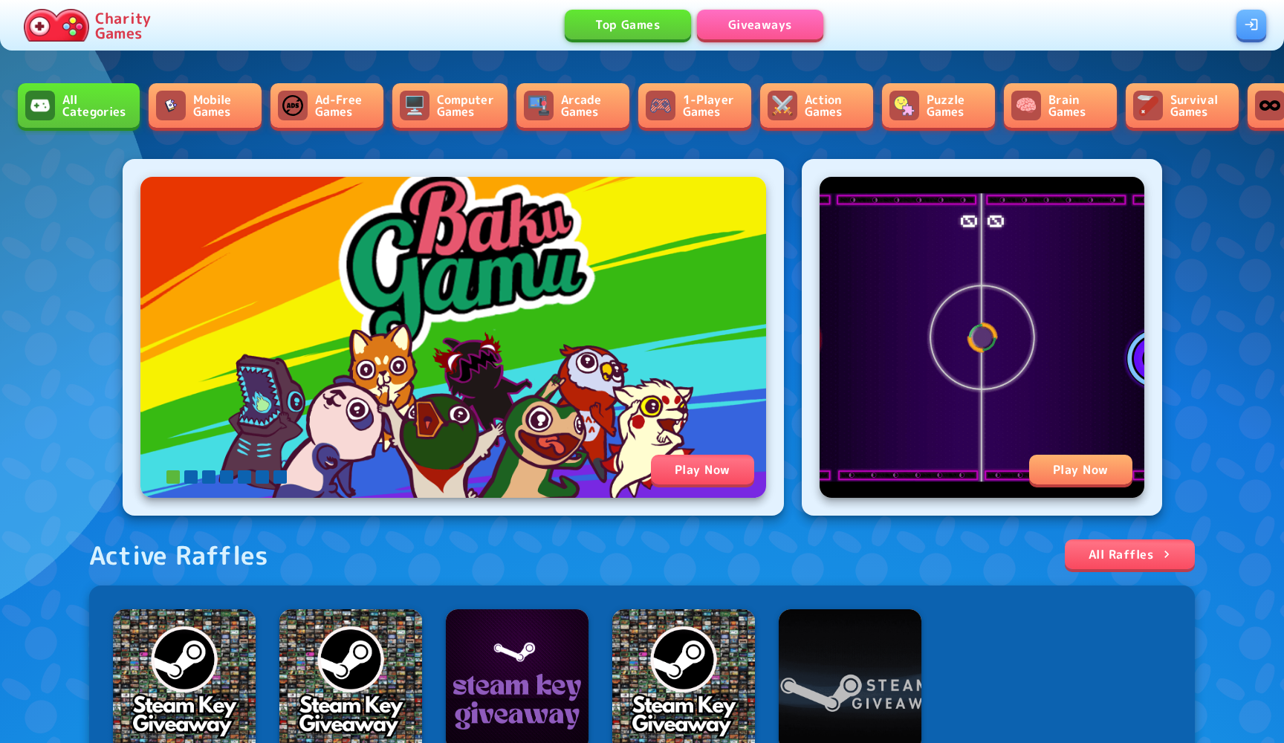
click at [219, 103] on link "Mobile Games" at bounding box center [205, 105] width 113 height 45
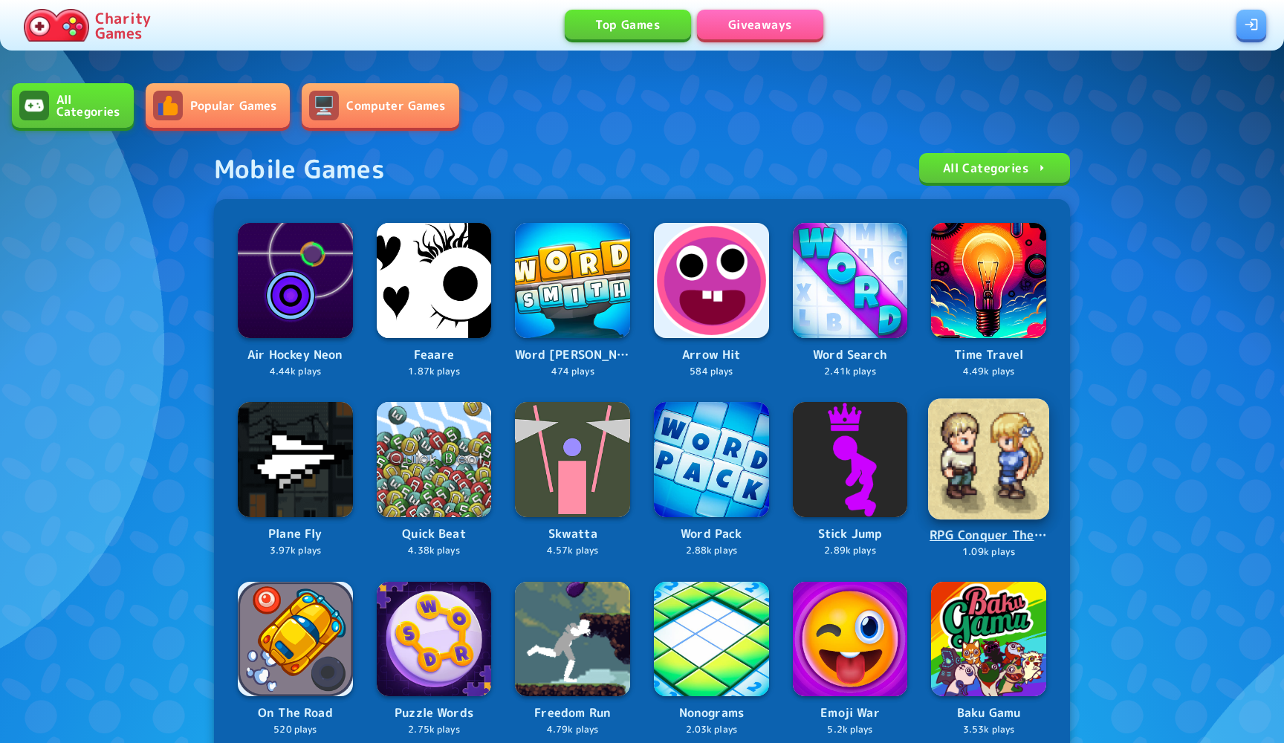
click at [998, 436] on img at bounding box center [988, 459] width 121 height 121
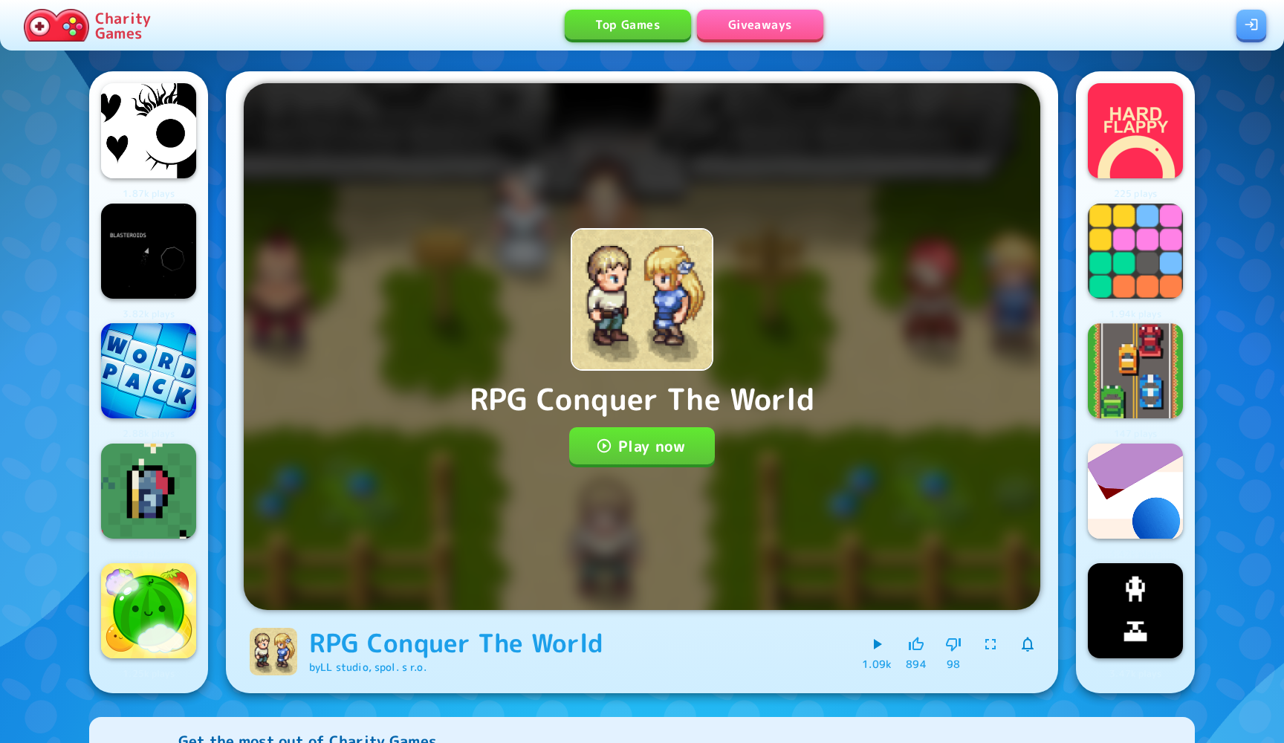
click at [678, 448] on button "Play now" at bounding box center [642, 445] width 146 height 37
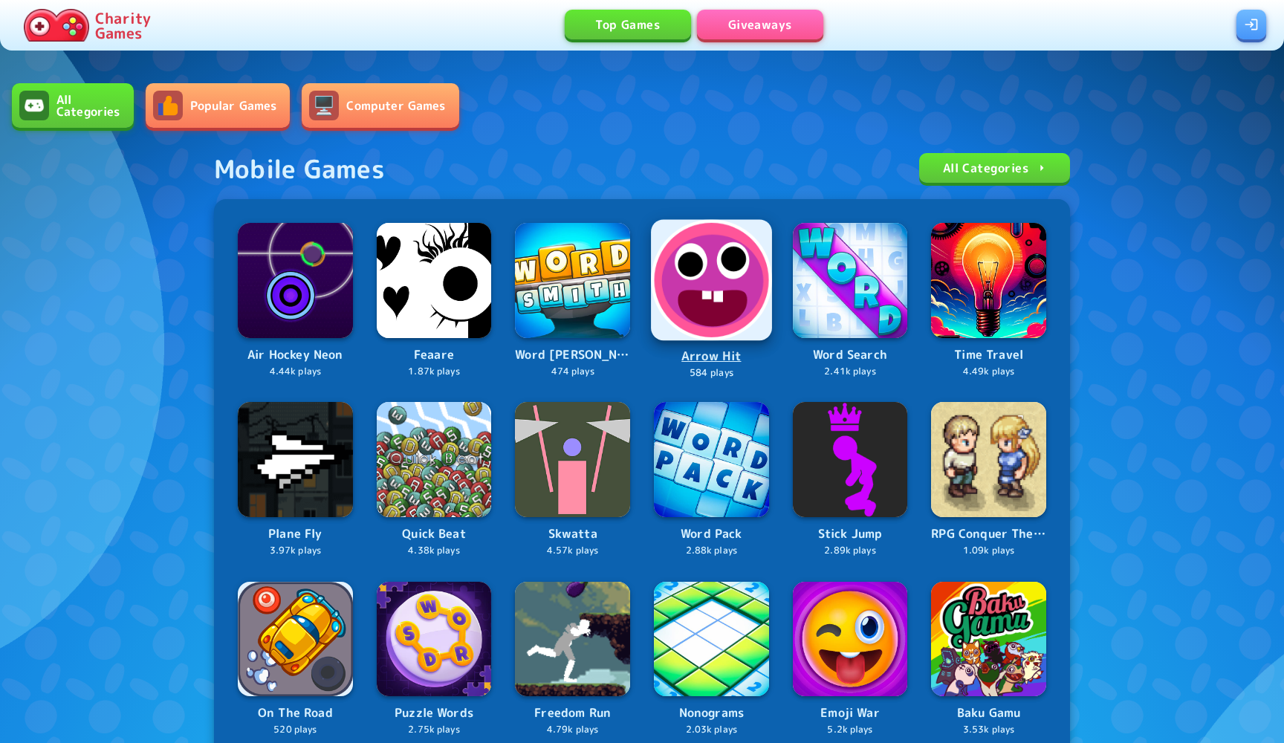
click at [710, 306] on img at bounding box center [711, 279] width 121 height 121
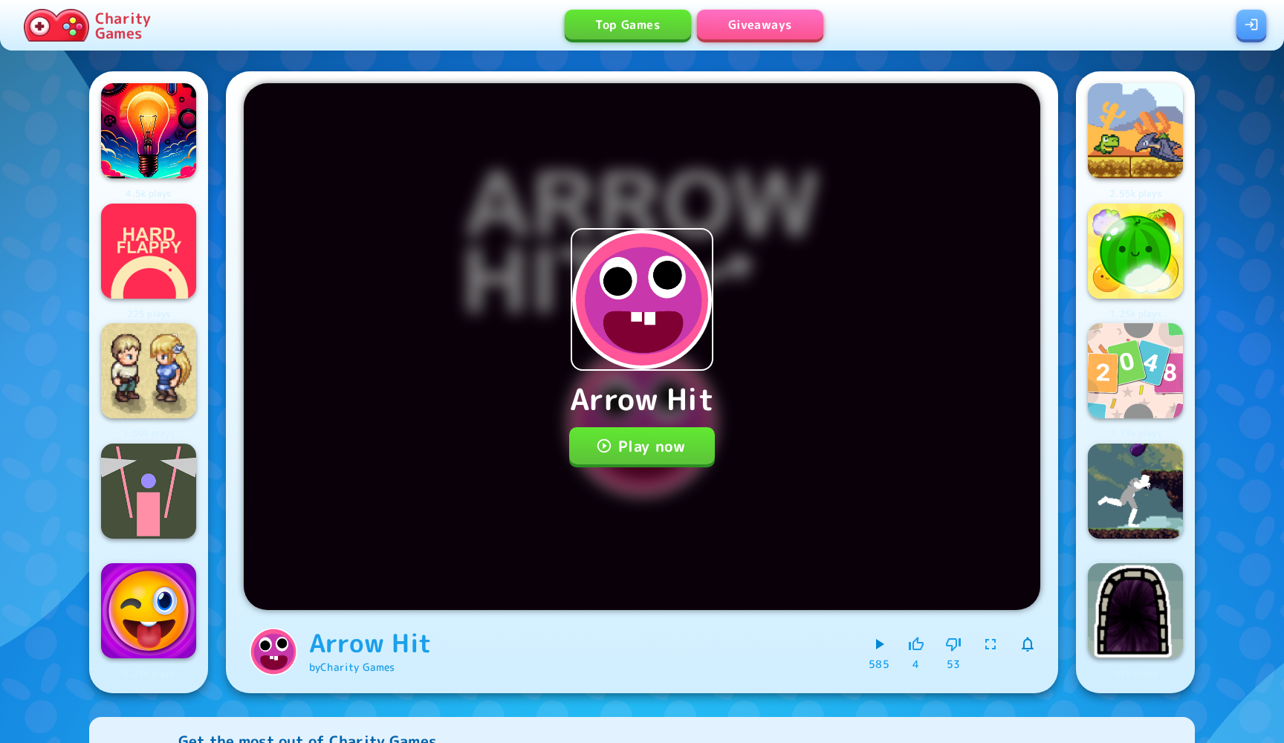
click at [666, 449] on button "Play now" at bounding box center [642, 445] width 146 height 37
